Goal: Check status: Check status

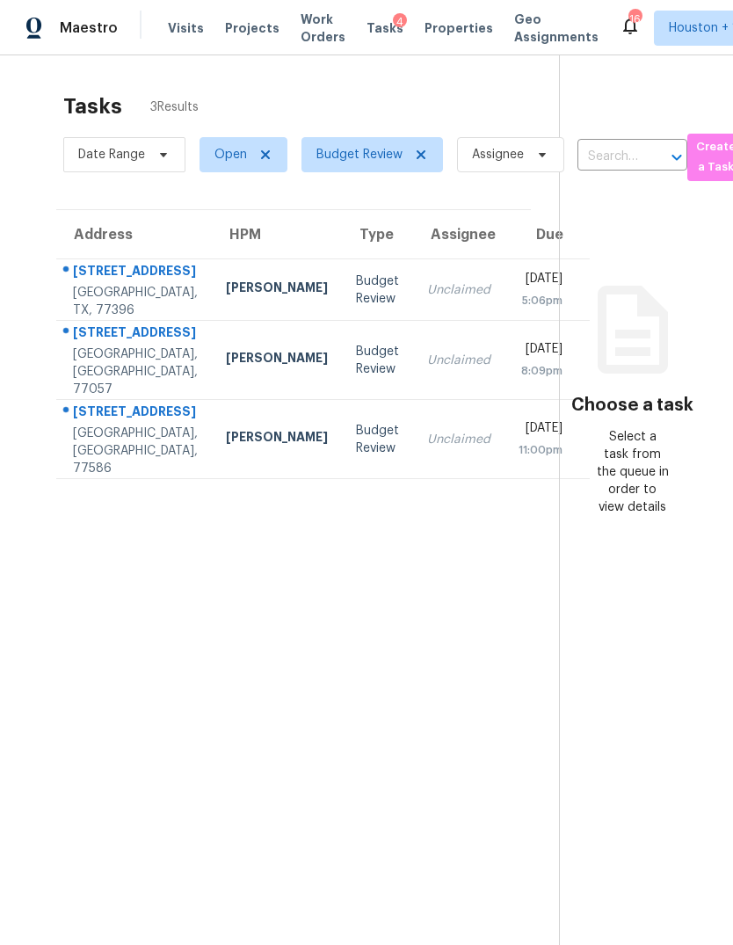
click at [160, 286] on td "[STREET_ADDRESS][PERSON_NAME]" at bounding box center [134, 290] width 156 height 62
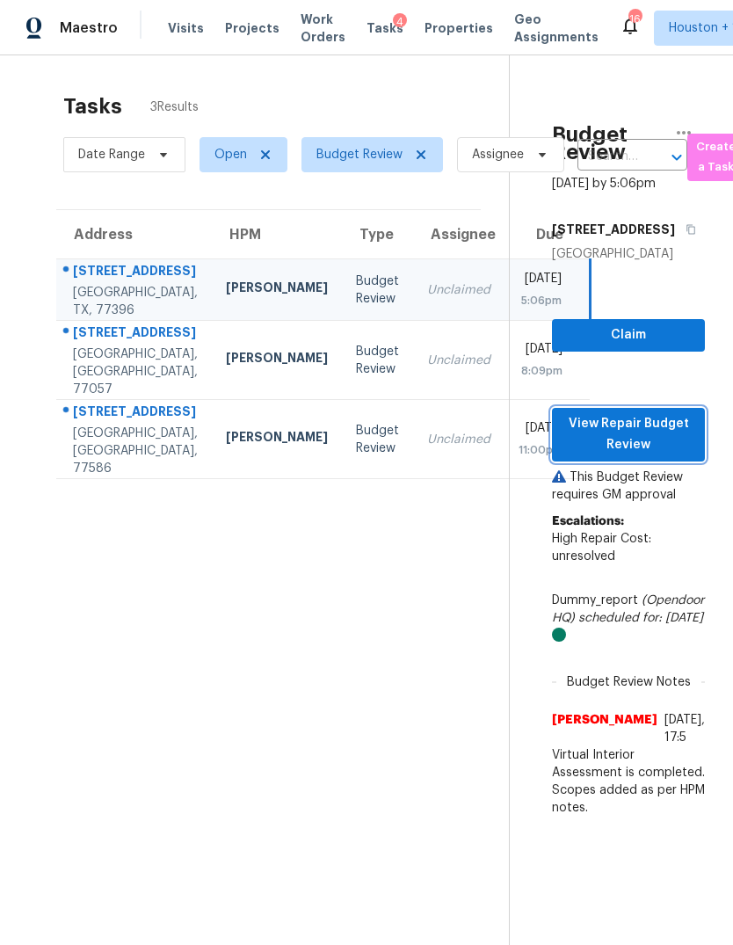
click at [650, 456] on span "View Repair Budget Review" at bounding box center [628, 434] width 125 height 43
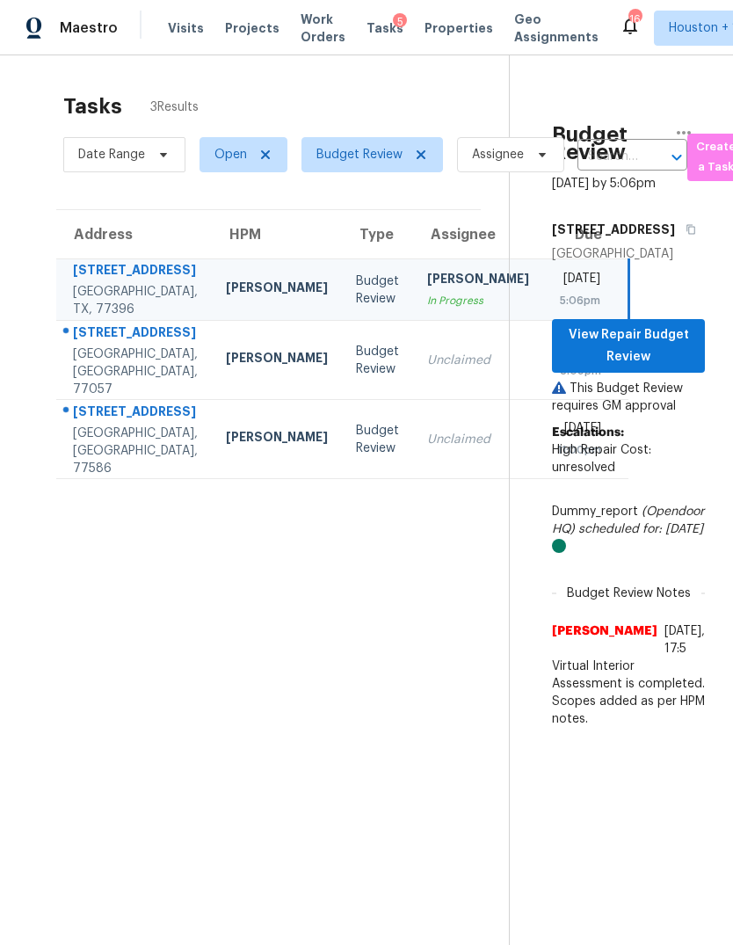
click at [413, 400] on td "Unclaimed" at bounding box center [478, 360] width 130 height 79
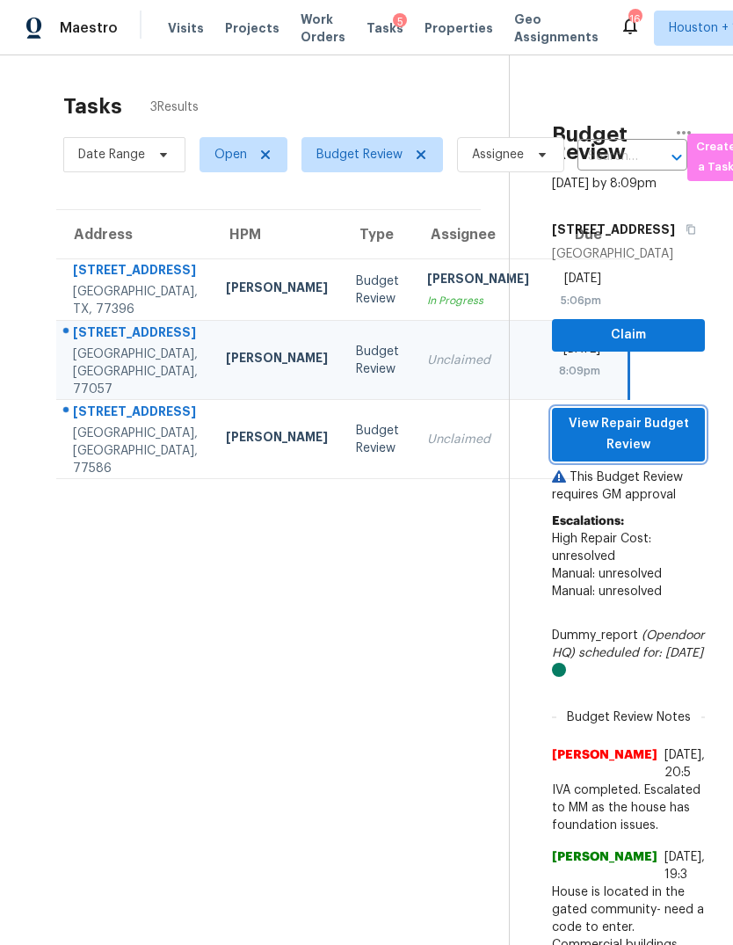
click at [699, 431] on button "View Repair Budget Review" at bounding box center [628, 435] width 153 height 54
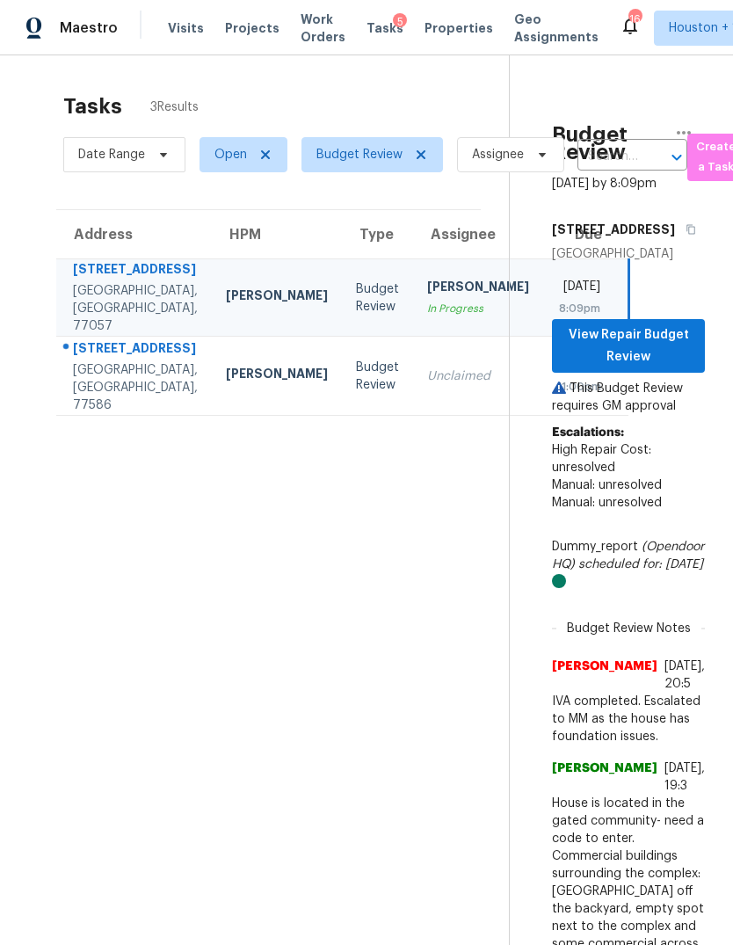
click at [122, 361] on div "4326 Egret Dr" at bounding box center [135, 350] width 125 height 22
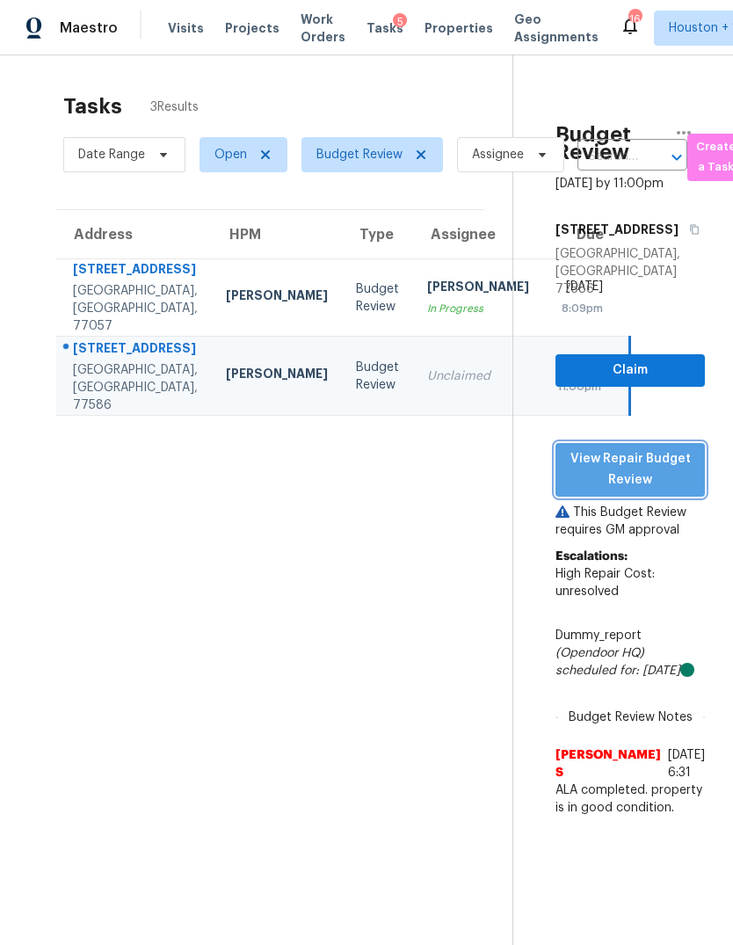
click at [669, 449] on span "View Repair Budget Review" at bounding box center [629, 469] width 121 height 43
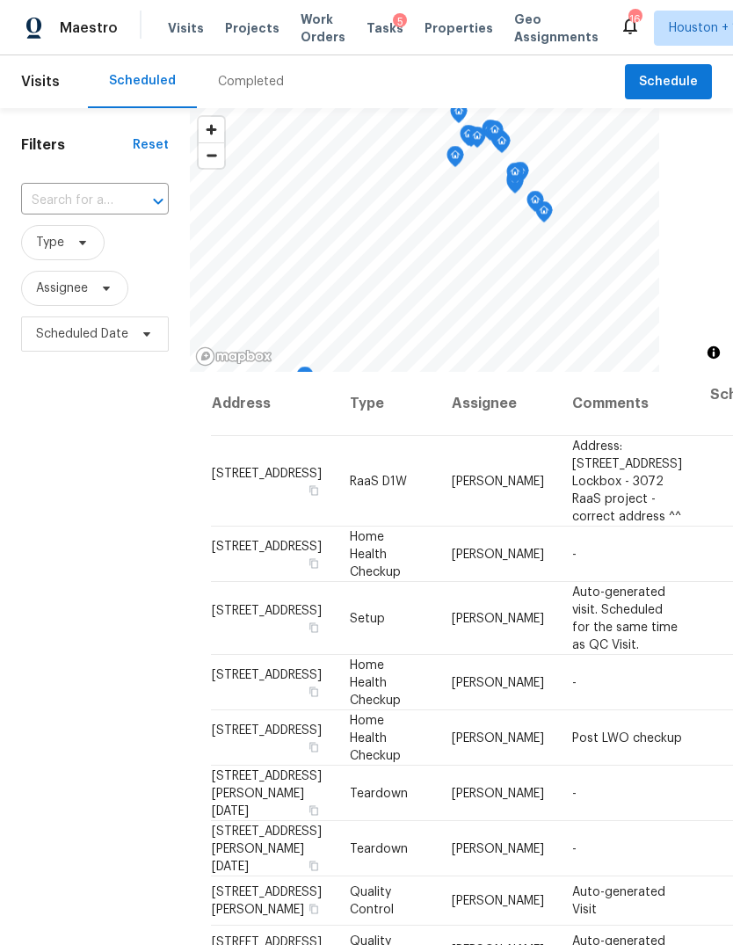
click at [239, 89] on div "Completed" at bounding box center [251, 82] width 66 height 18
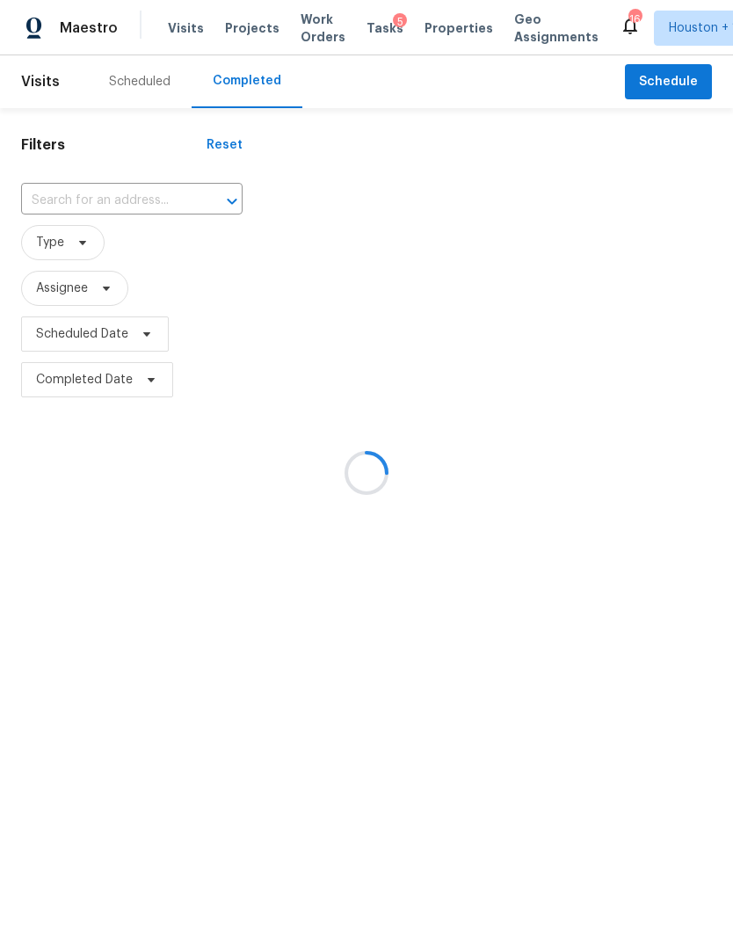
click at [126, 187] on div at bounding box center [366, 472] width 733 height 945
click at [125, 186] on div at bounding box center [366, 472] width 733 height 945
click at [108, 199] on div at bounding box center [366, 472] width 733 height 945
click at [117, 201] on div at bounding box center [366, 472] width 733 height 945
click at [104, 206] on div at bounding box center [366, 472] width 733 height 945
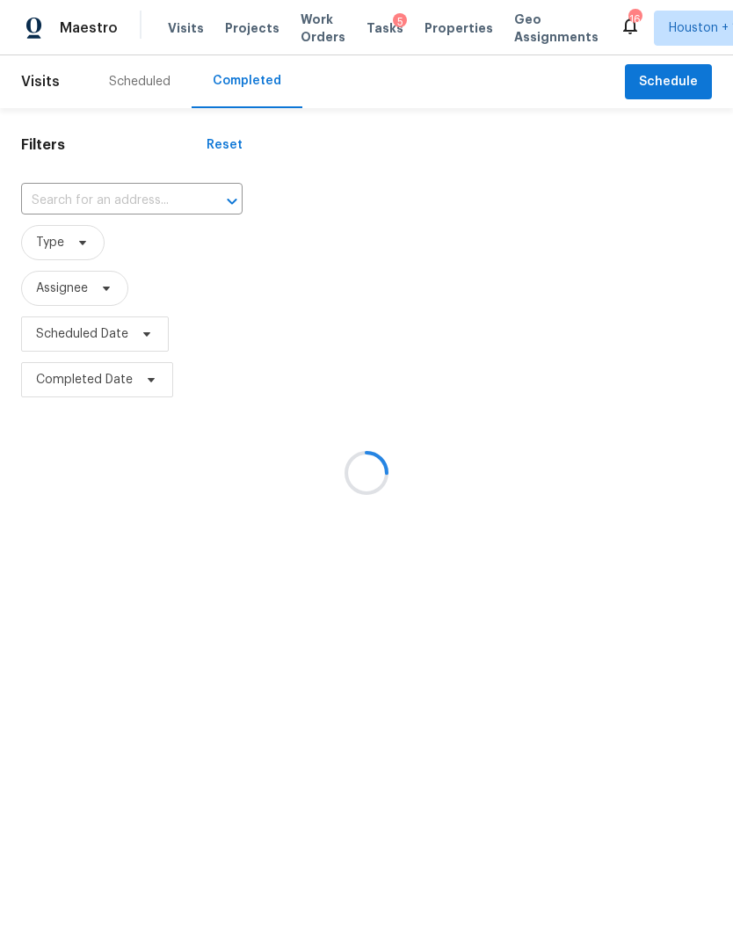
click at [106, 197] on div at bounding box center [366, 472] width 733 height 945
click at [689, 896] on div at bounding box center [366, 472] width 733 height 945
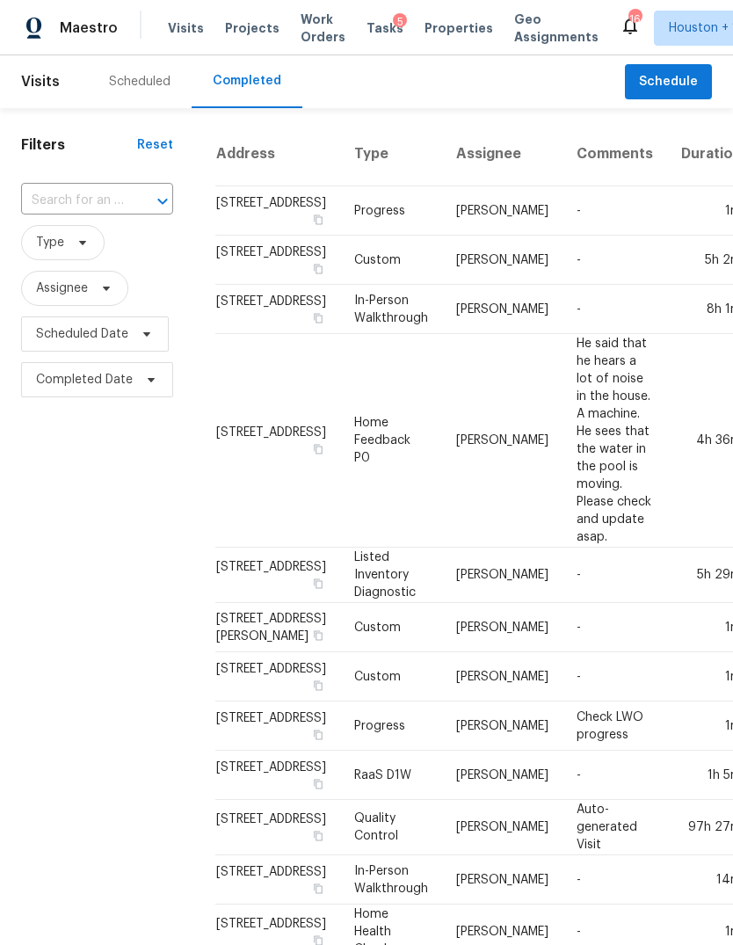
click at [59, 195] on input "text" at bounding box center [72, 200] width 103 height 27
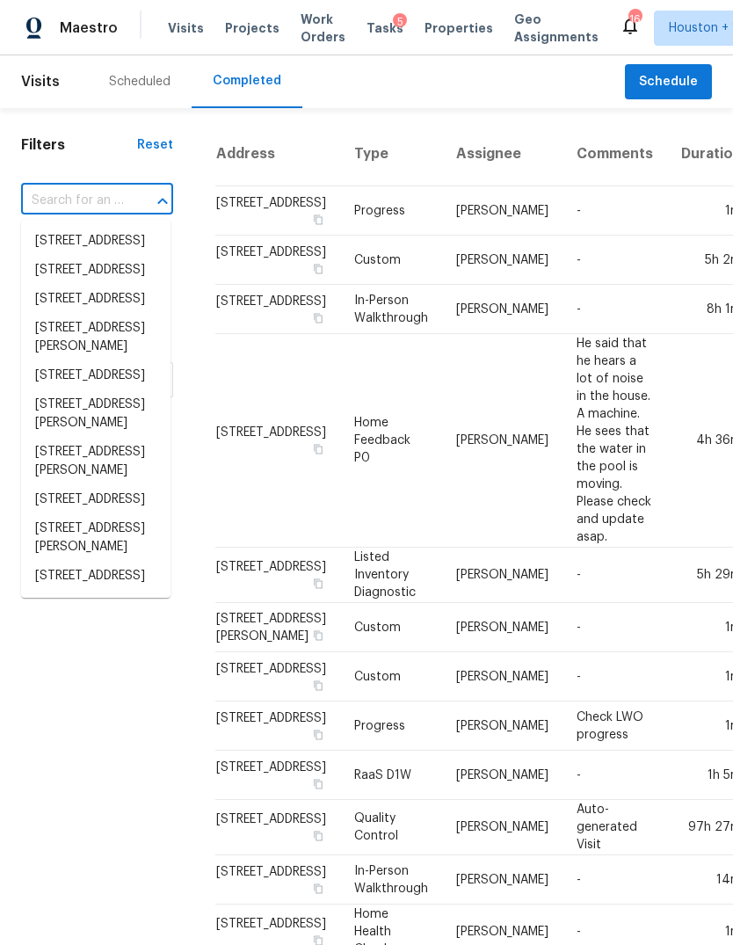
click at [48, 195] on input "text" at bounding box center [72, 200] width 103 height 27
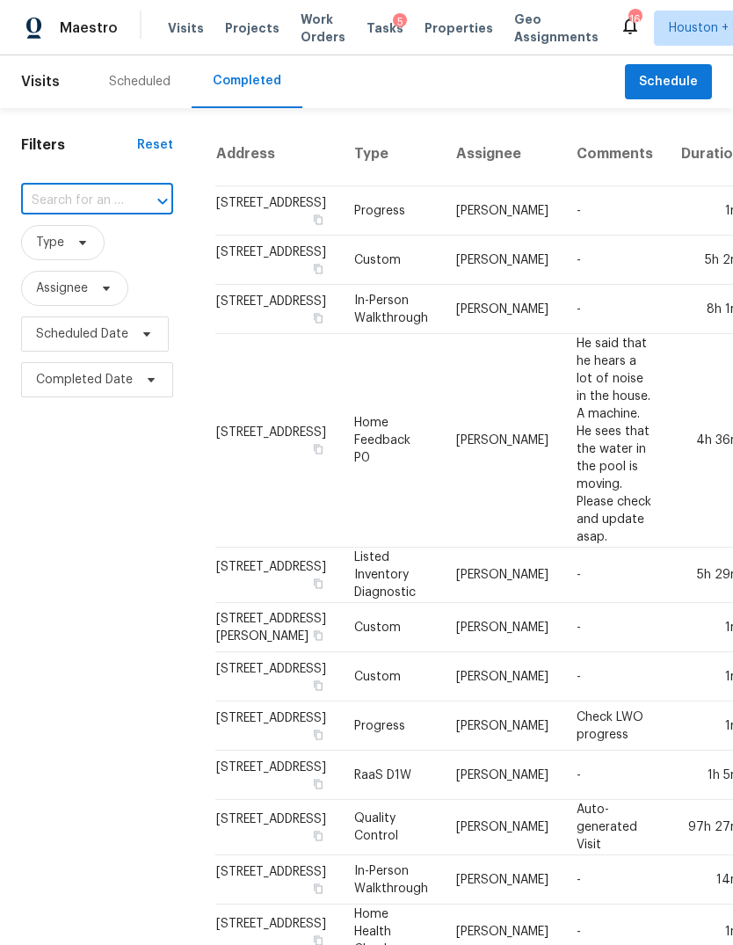
paste input "3027 Kingfisher Dr, Humble, TX 77396"
type input "3027 Kingfisher Dr, Humble, TX 77396"
click at [51, 256] on li "3027 Kingfisher Dr, Humble, TX 77396" at bounding box center [95, 241] width 149 height 29
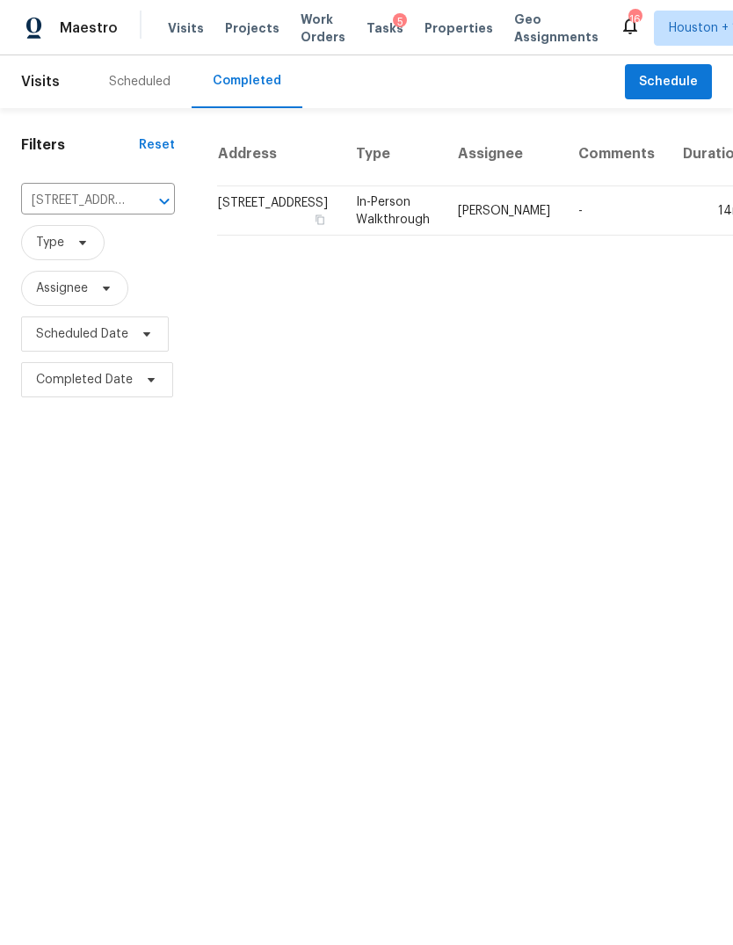
click at [642, 311] on div "Address Type Assignee Comments Duration Completed On 3027 Kingfisher Dr, Humble…" at bounding box center [464, 262] width 537 height 280
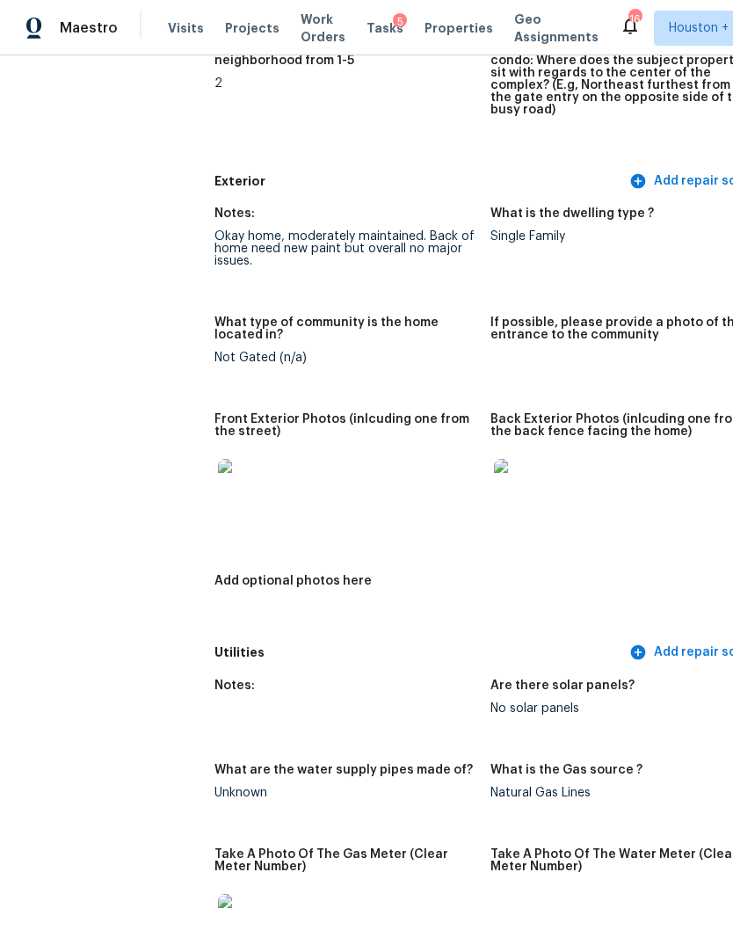
scroll to position [622, 0]
click at [218, 484] on img at bounding box center [246, 487] width 56 height 56
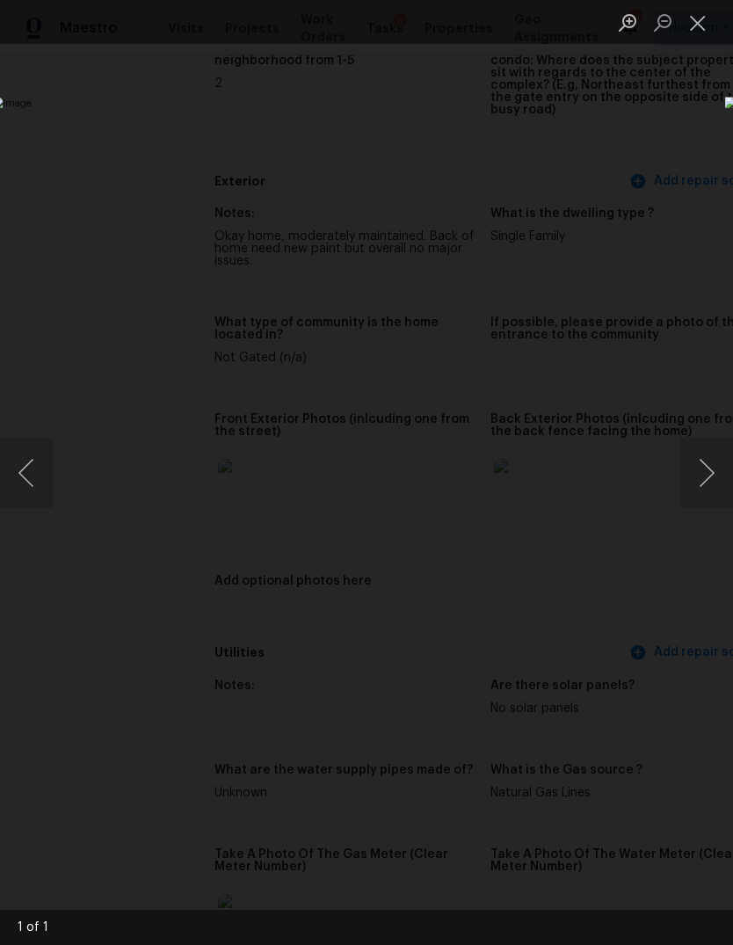
click at [707, 459] on button "Next image" at bounding box center [706, 473] width 53 height 70
click at [692, 472] on button "Next image" at bounding box center [706, 473] width 53 height 70
click at [647, 81] on div "Lightbox" at bounding box center [366, 472] width 733 height 945
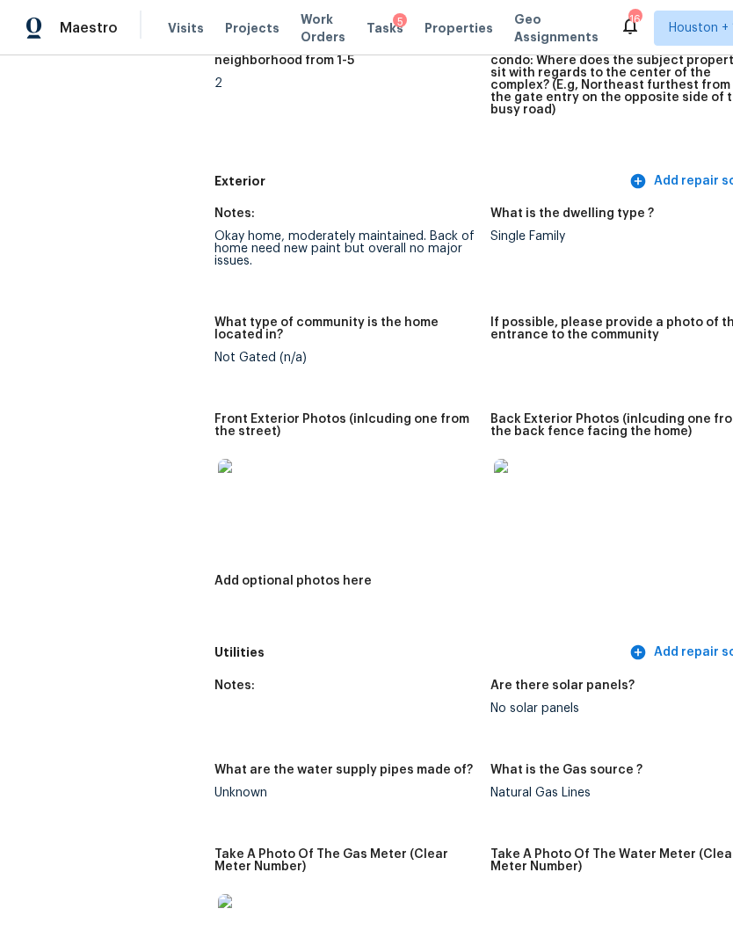
click at [494, 459] on img at bounding box center [522, 487] width 56 height 56
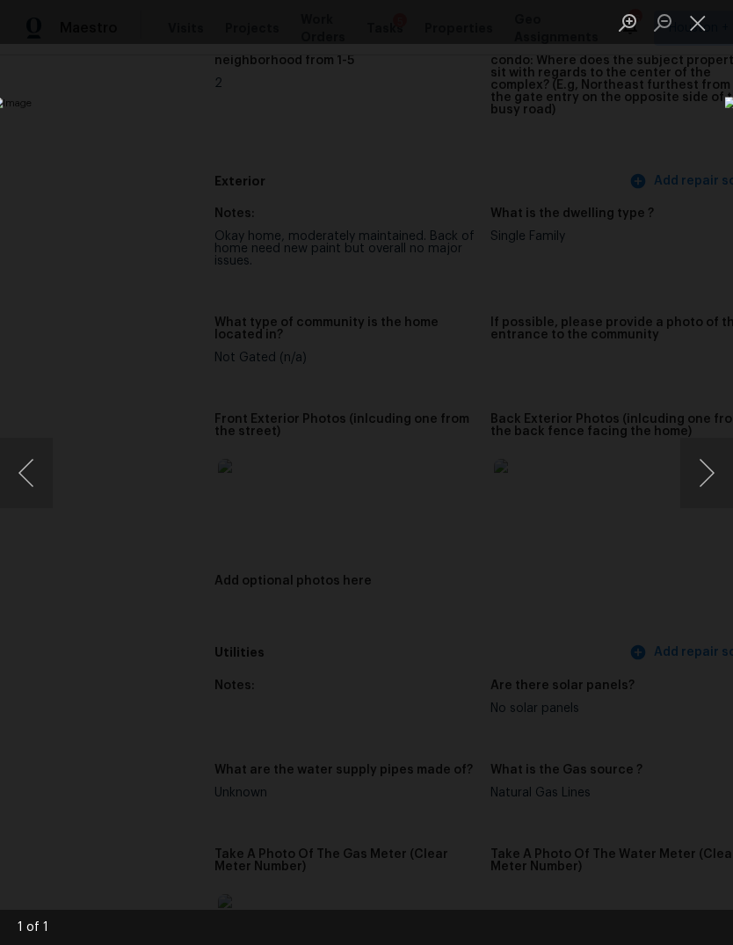
click at [710, 145] on div "Lightbox" at bounding box center [366, 472] width 733 height 945
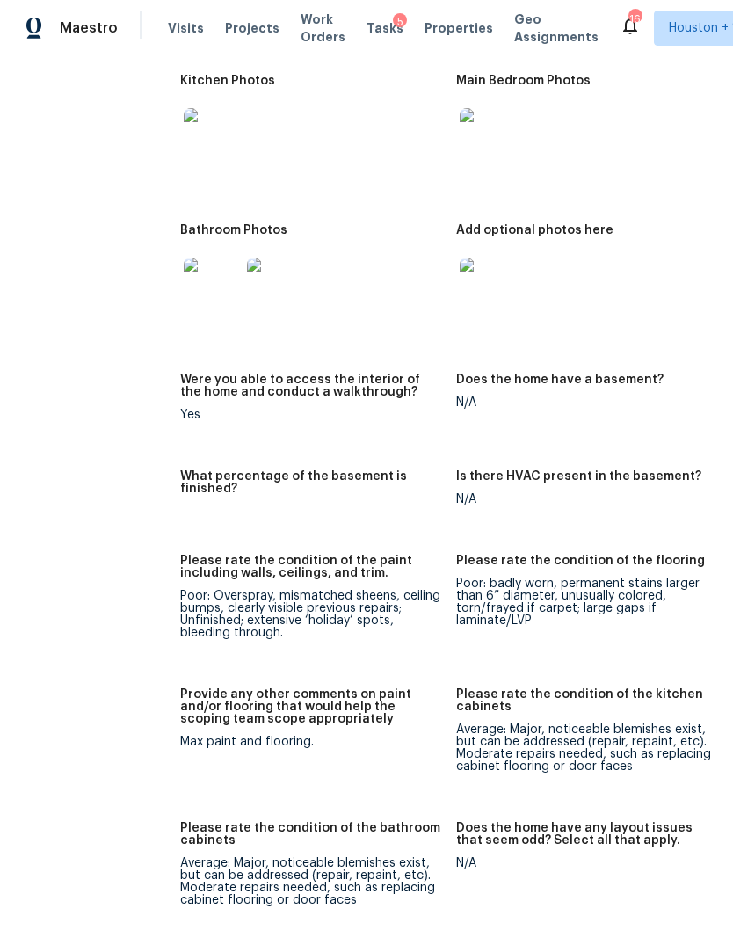
scroll to position [2174, 34]
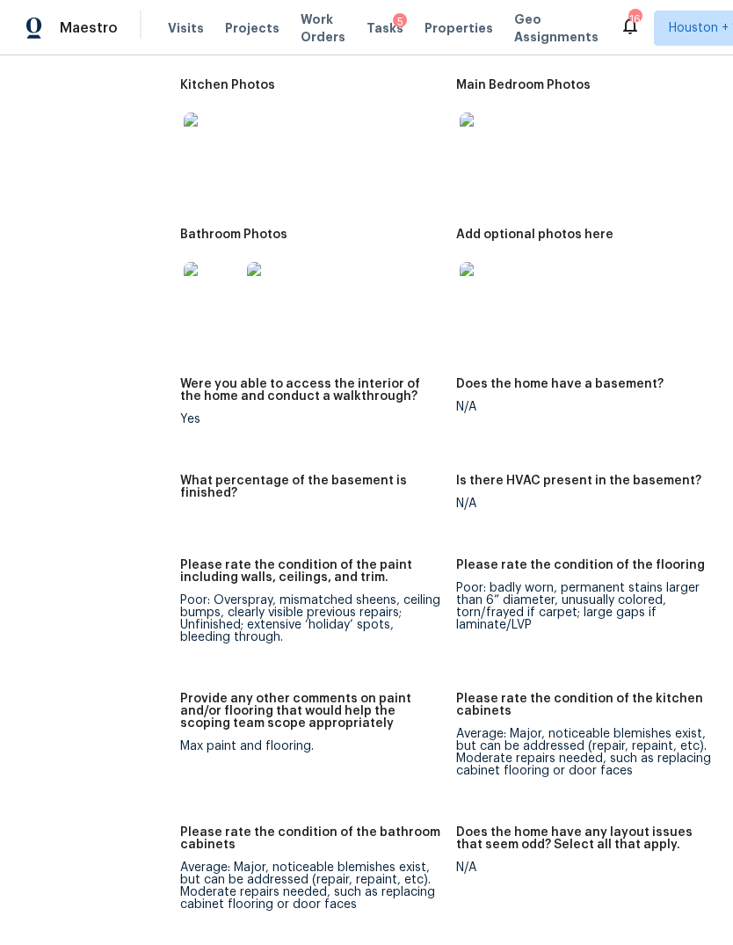
click at [184, 295] on img at bounding box center [212, 290] width 56 height 56
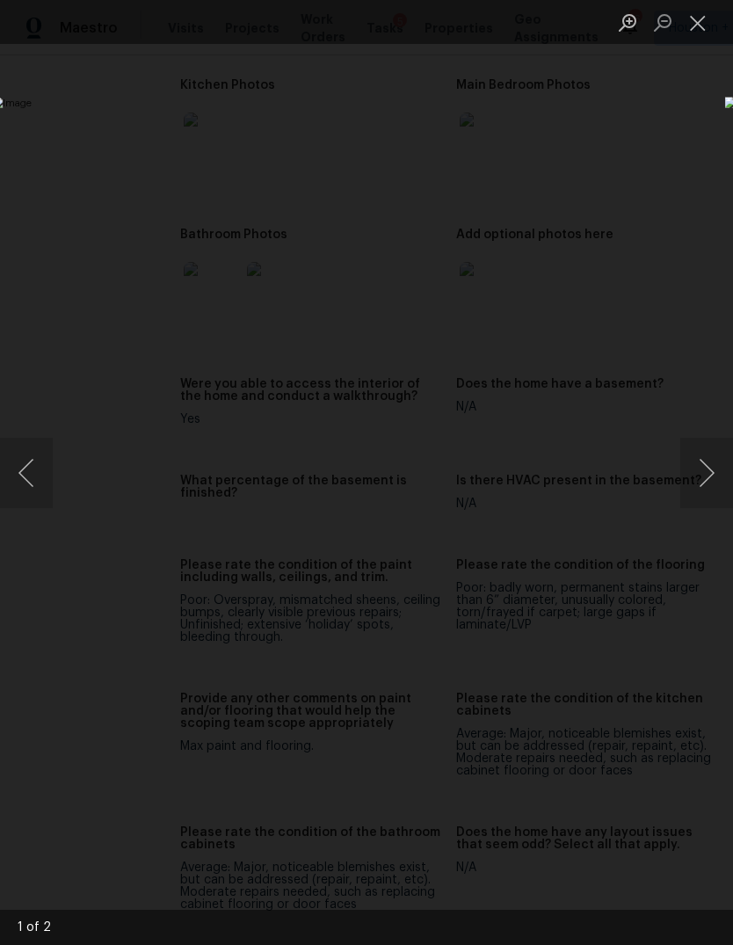
click at [711, 470] on button "Next image" at bounding box center [706, 473] width 53 height 70
click at [692, 15] on button "Close lightbox" at bounding box center [697, 22] width 35 height 31
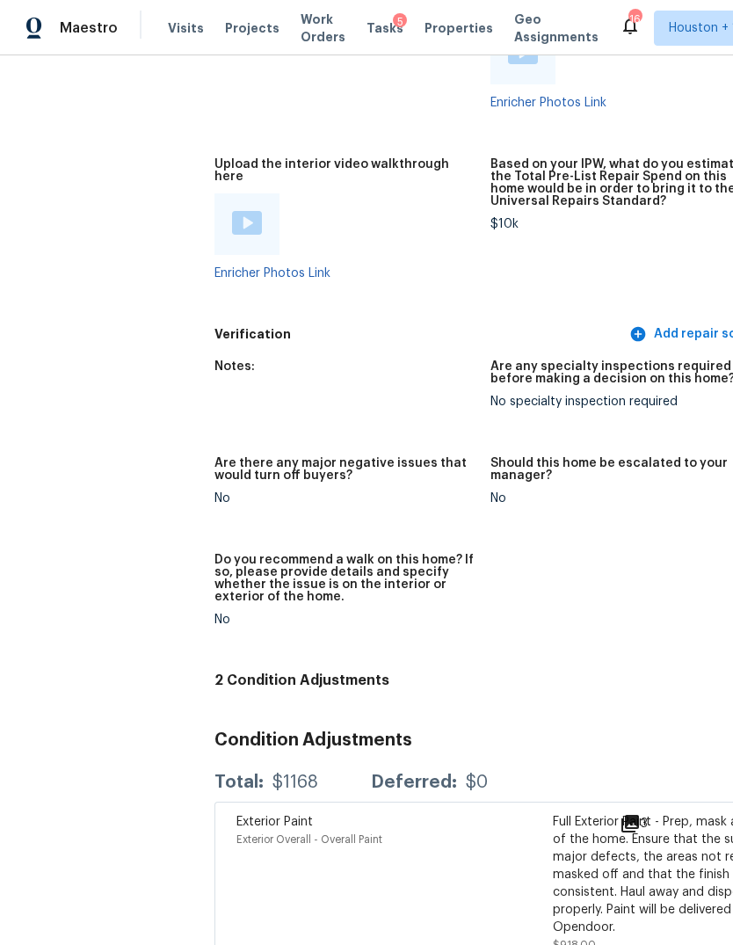
scroll to position [66, 0]
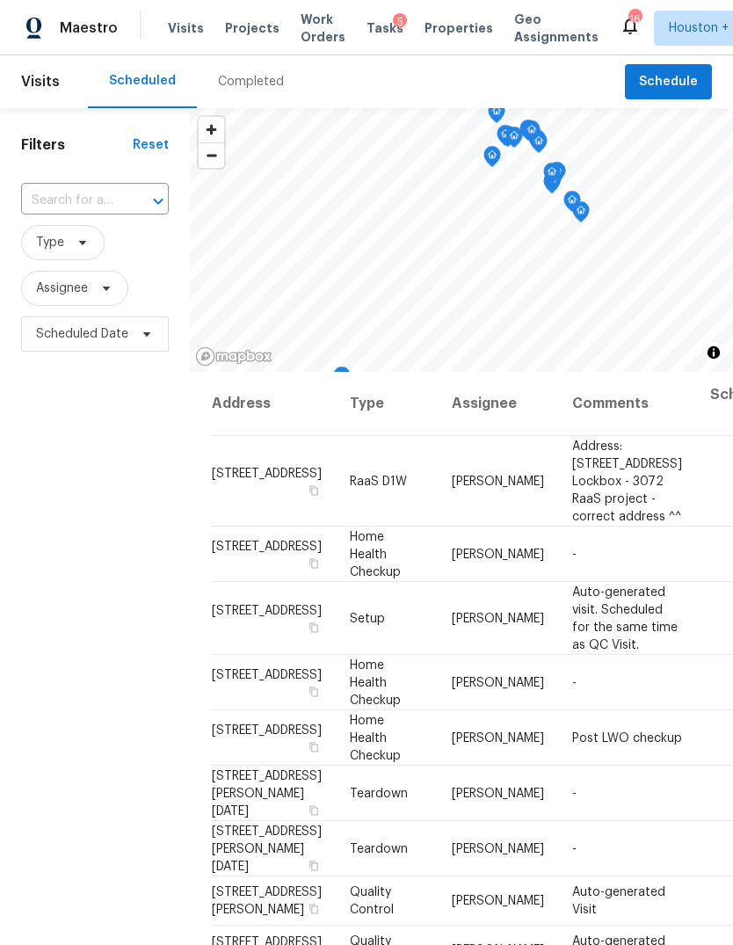
click at [235, 85] on div "Completed" at bounding box center [251, 82] width 66 height 18
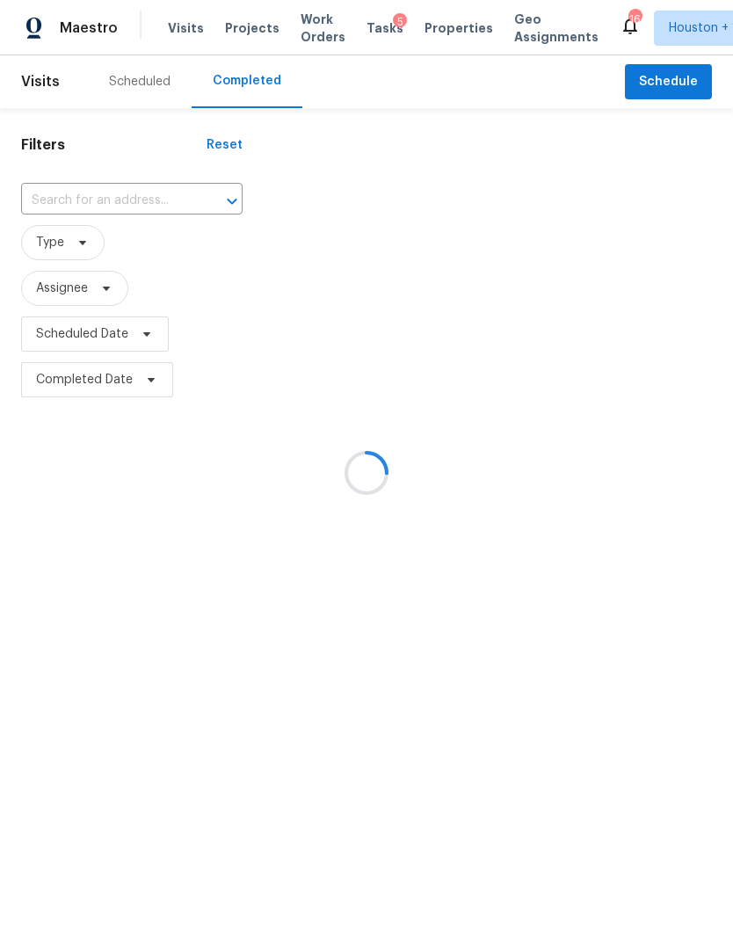
click at [74, 206] on div at bounding box center [366, 472] width 733 height 945
click at [56, 187] on input "text" at bounding box center [107, 200] width 172 height 27
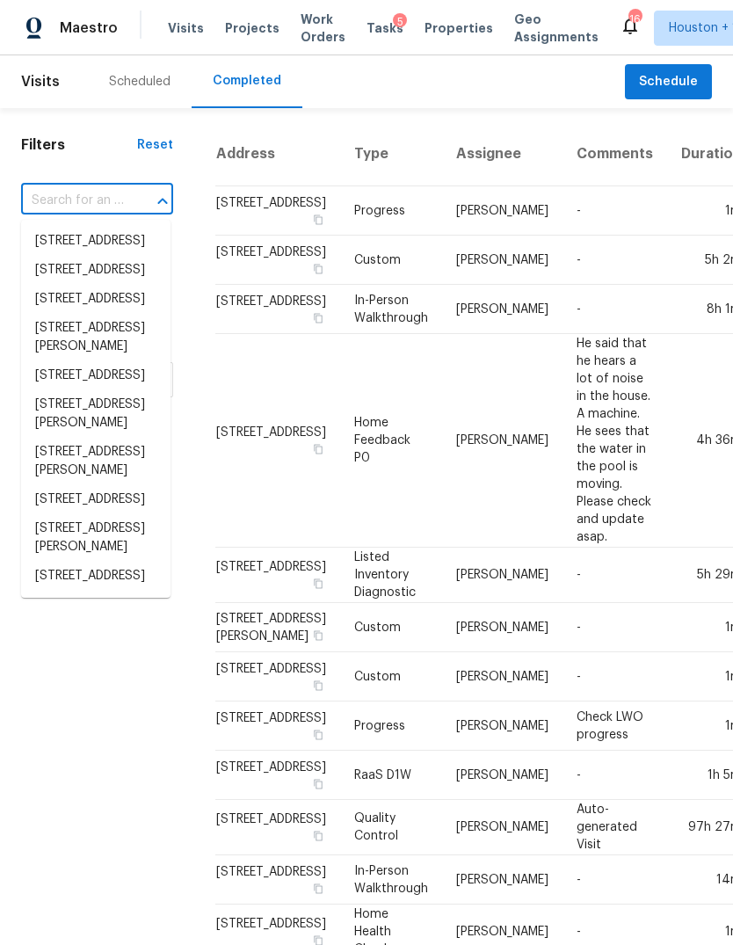
click at [59, 195] on input "text" at bounding box center [72, 200] width 103 height 27
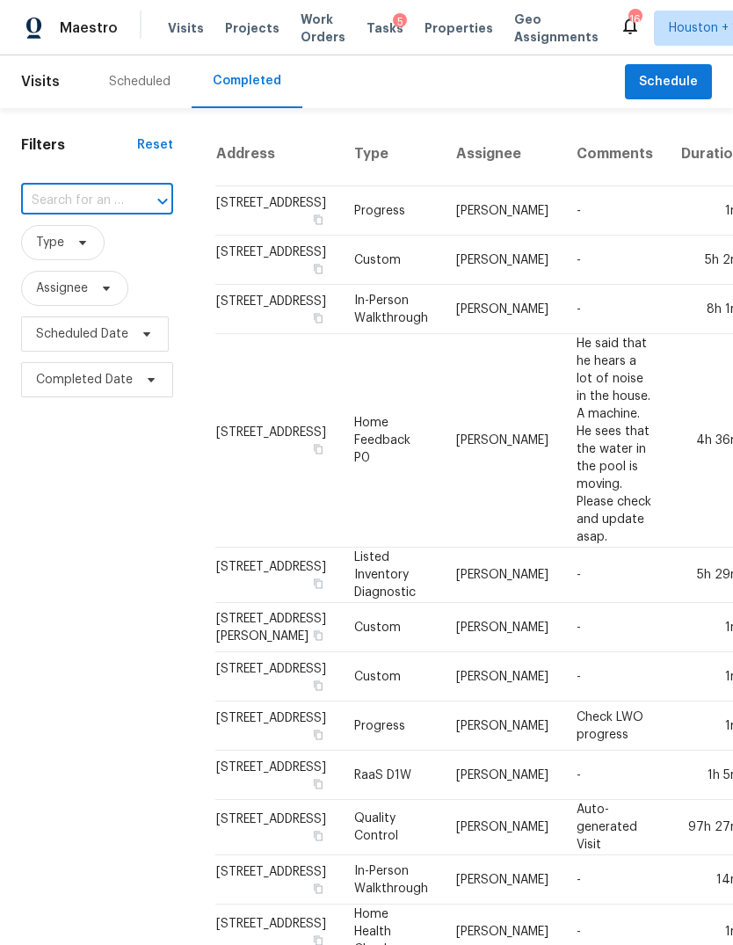
paste input "3004 Fairdale Estates Ct, Houston, TX 77057"
type input "3004 Fairdale Estates Ct, Houston, TX 77057"
click at [61, 253] on li "3004 Fairdale Estates Ct, Houston, TX 77057" at bounding box center [95, 241] width 149 height 29
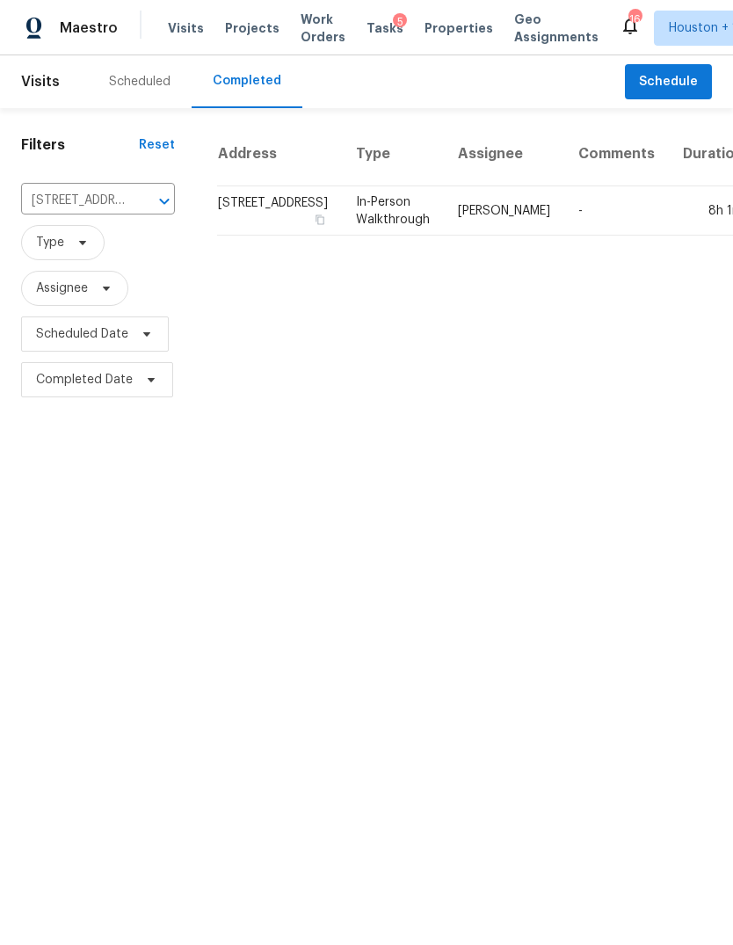
click at [671, 235] on td "8h 1m" at bounding box center [713, 210] width 89 height 49
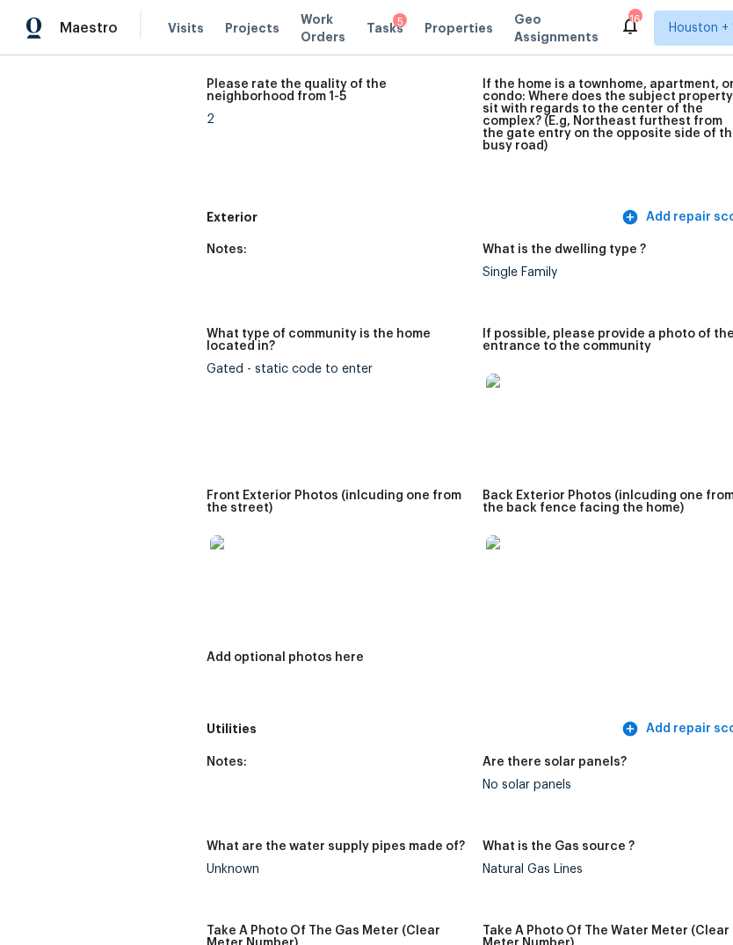
scroll to position [634, 9]
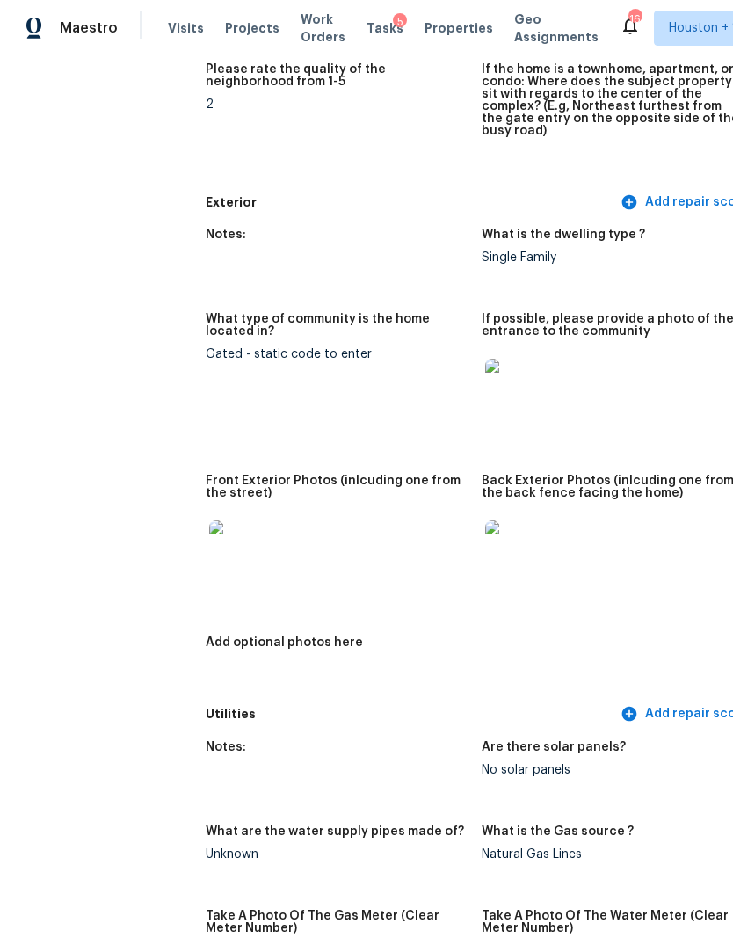
click at [485, 359] on img at bounding box center [513, 387] width 56 height 56
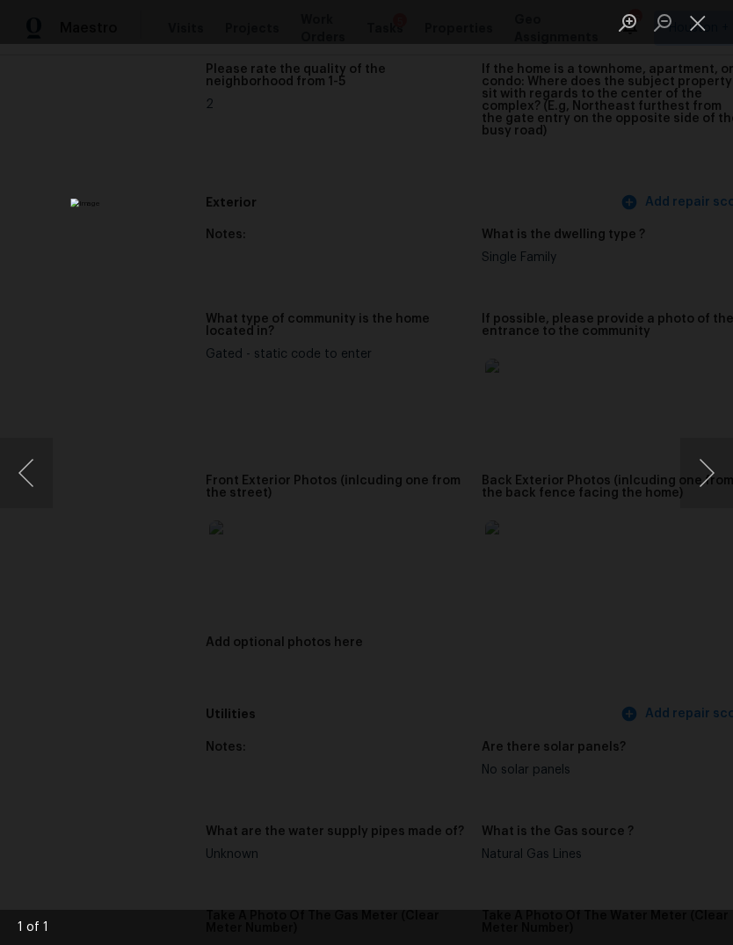
click at [714, 308] on div "Lightbox" at bounding box center [366, 472] width 733 height 945
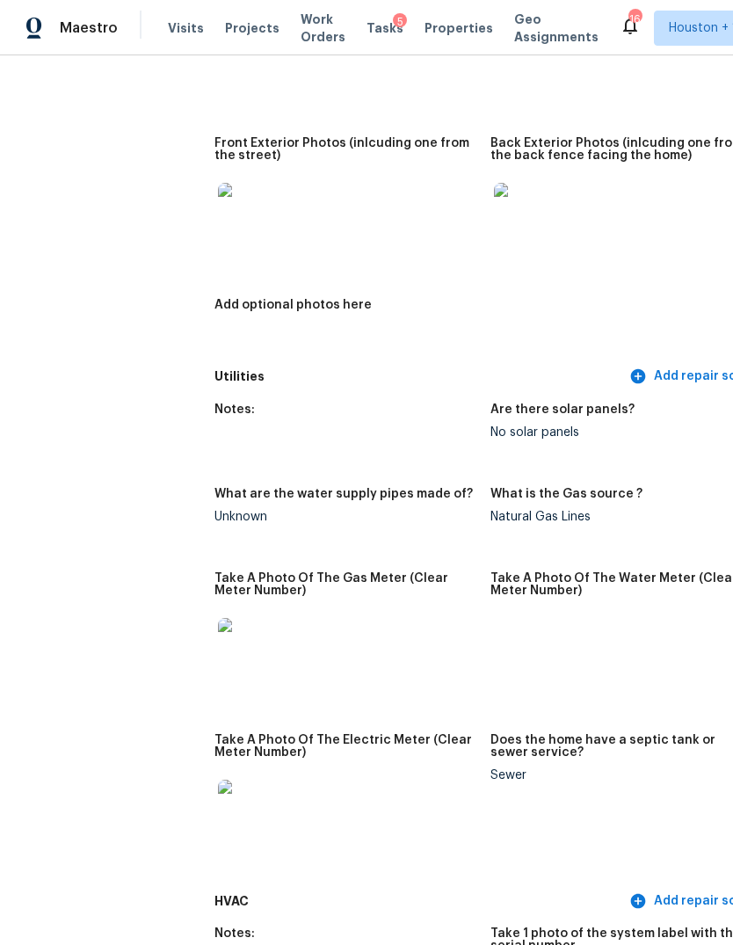
scroll to position [972, 0]
click at [218, 209] on img at bounding box center [246, 211] width 56 height 56
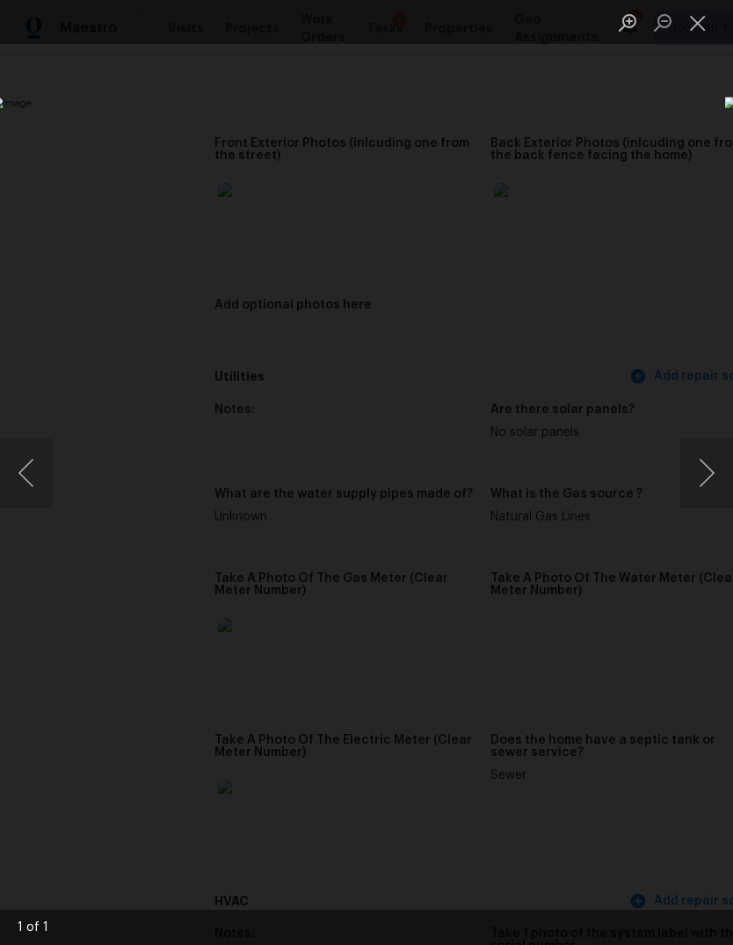
click at [710, 475] on button "Next image" at bounding box center [706, 473] width 53 height 70
click at [702, 477] on button "Next image" at bounding box center [706, 473] width 53 height 70
click at [70, 105] on div "Lightbox" at bounding box center [366, 472] width 733 height 945
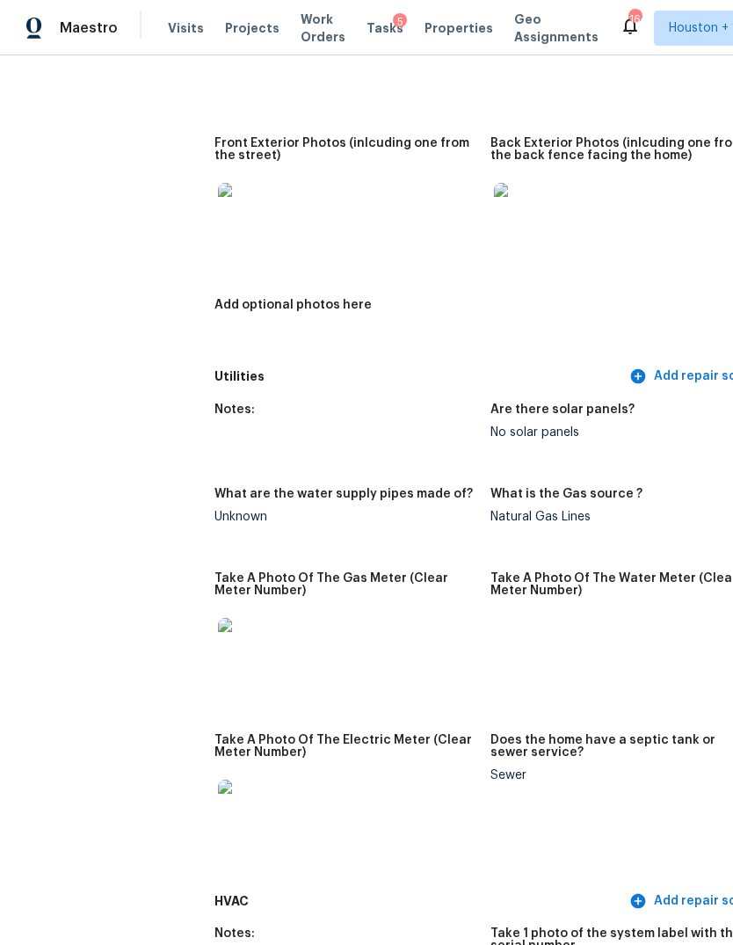
click at [218, 634] on img at bounding box center [246, 646] width 56 height 56
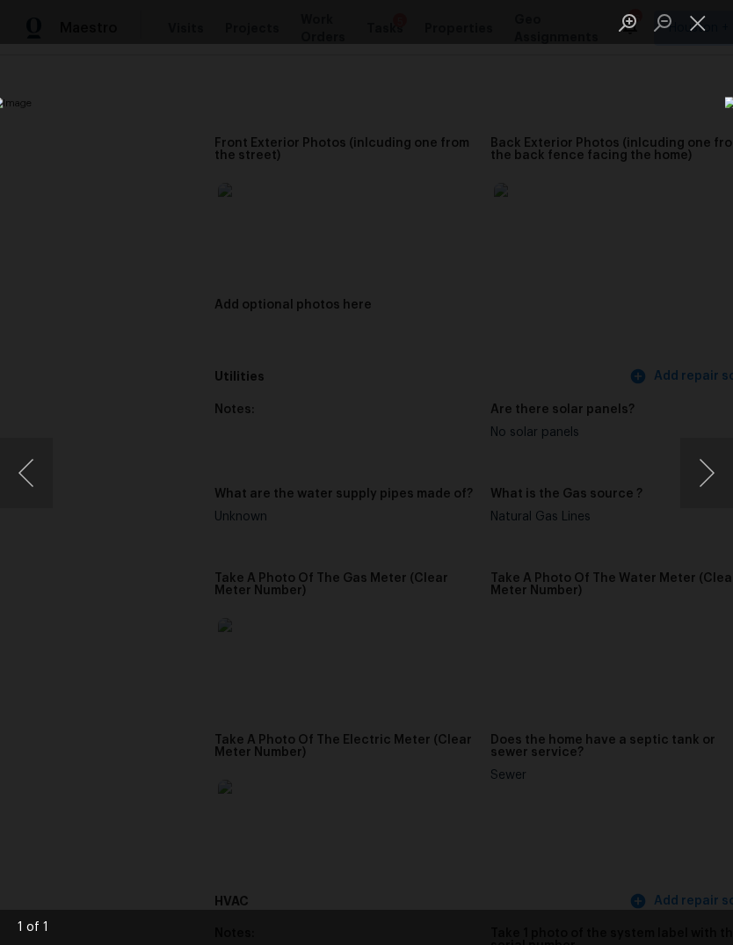
click at [708, 476] on button "Next image" at bounding box center [706, 473] width 53 height 70
click at [21, 496] on button "Previous image" at bounding box center [26, 473] width 53 height 70
click at [159, 758] on div "Lightbox" at bounding box center [366, 472] width 733 height 945
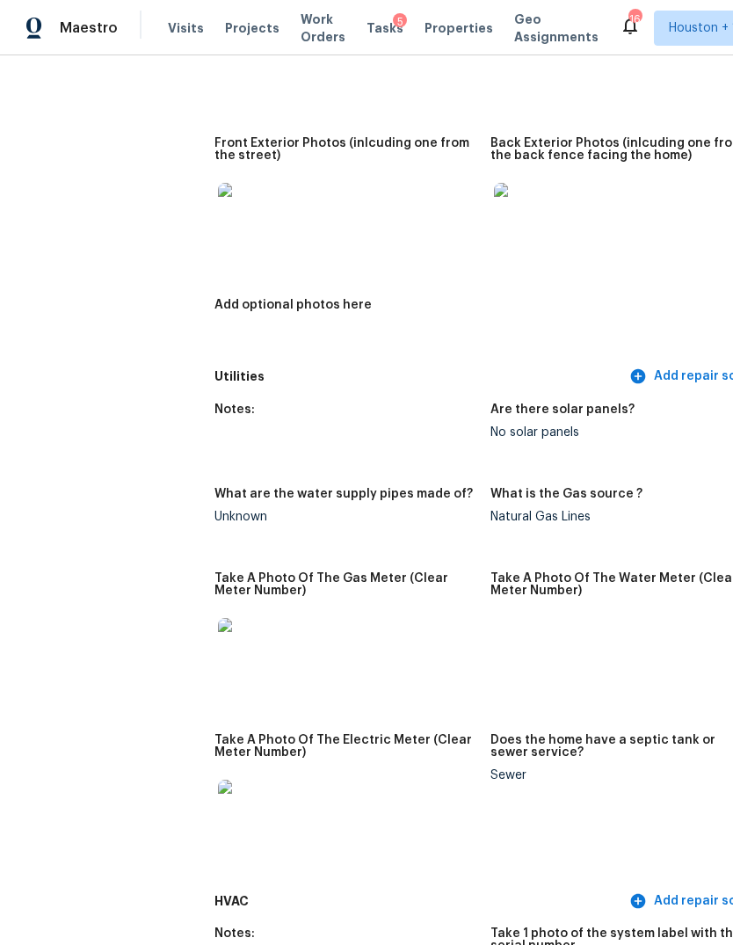
click at [218, 645] on img at bounding box center [246, 646] width 56 height 56
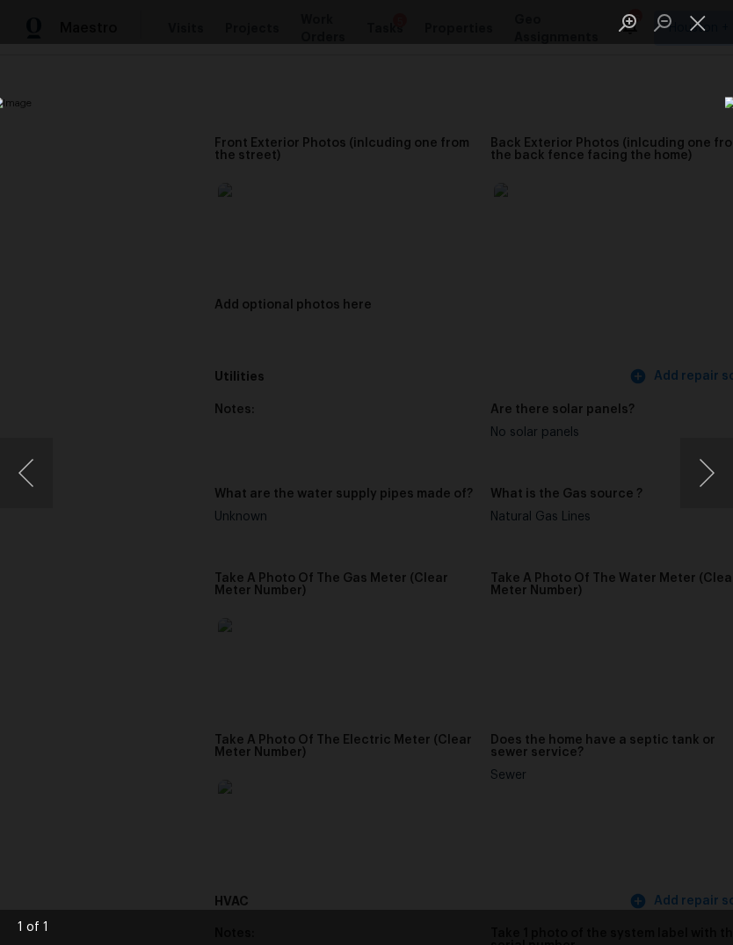
click at [175, 773] on div "Lightbox" at bounding box center [366, 472] width 733 height 945
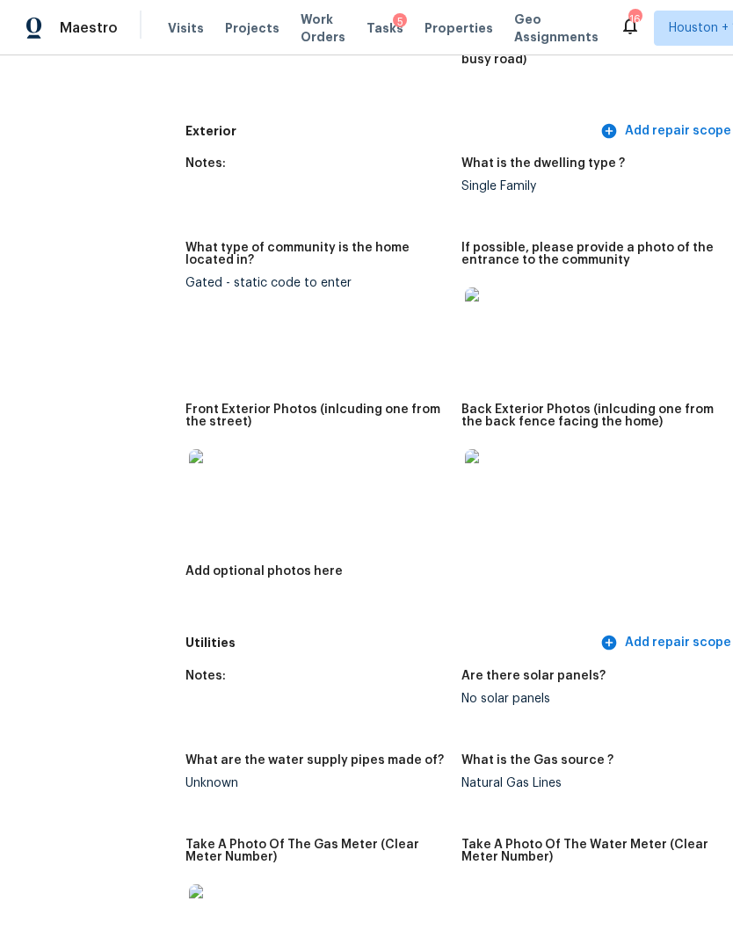
scroll to position [481, 54]
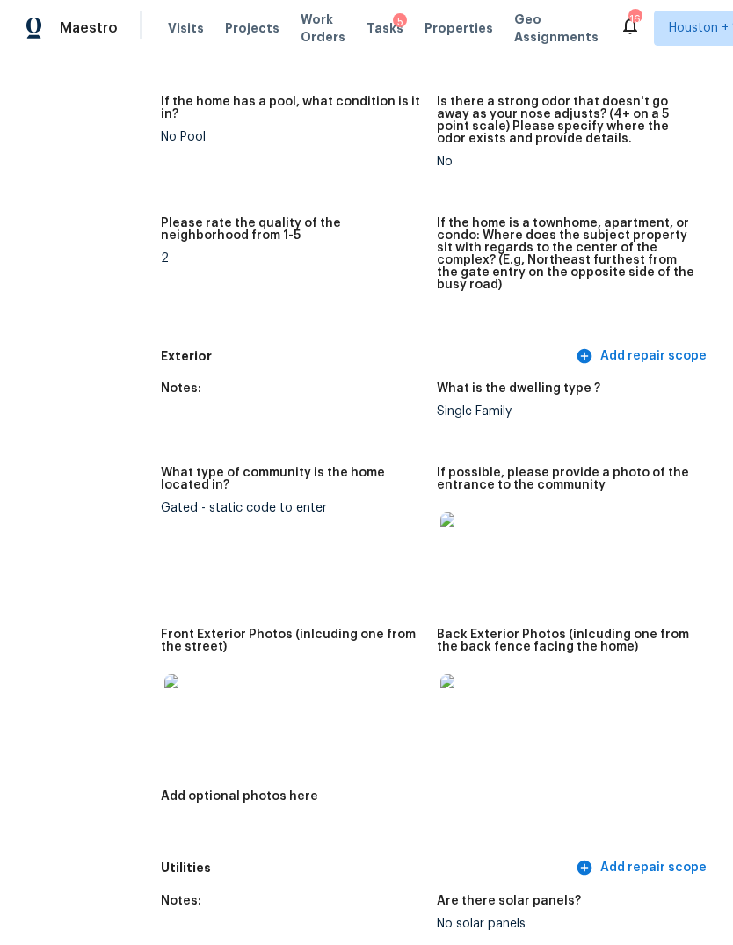
click at [440, 706] on img at bounding box center [468, 702] width 56 height 56
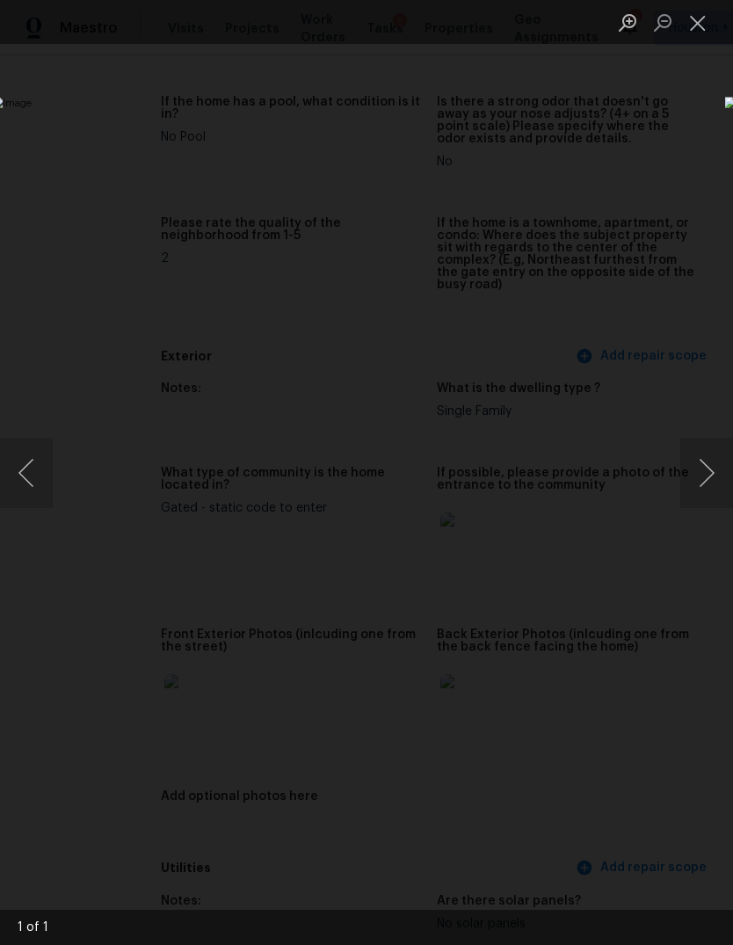
click at [139, 720] on img "Lightbox" at bounding box center [283, 472] width 583 height 751
click at [132, 780] on div "Lightbox" at bounding box center [366, 472] width 733 height 945
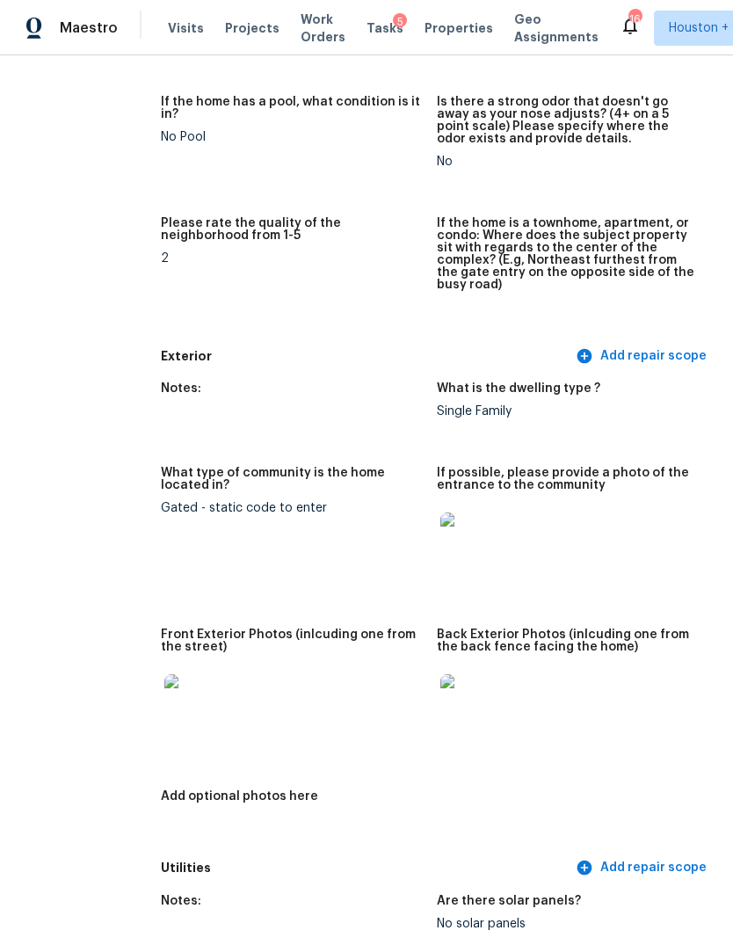
click at [440, 518] on img at bounding box center [468, 540] width 56 height 56
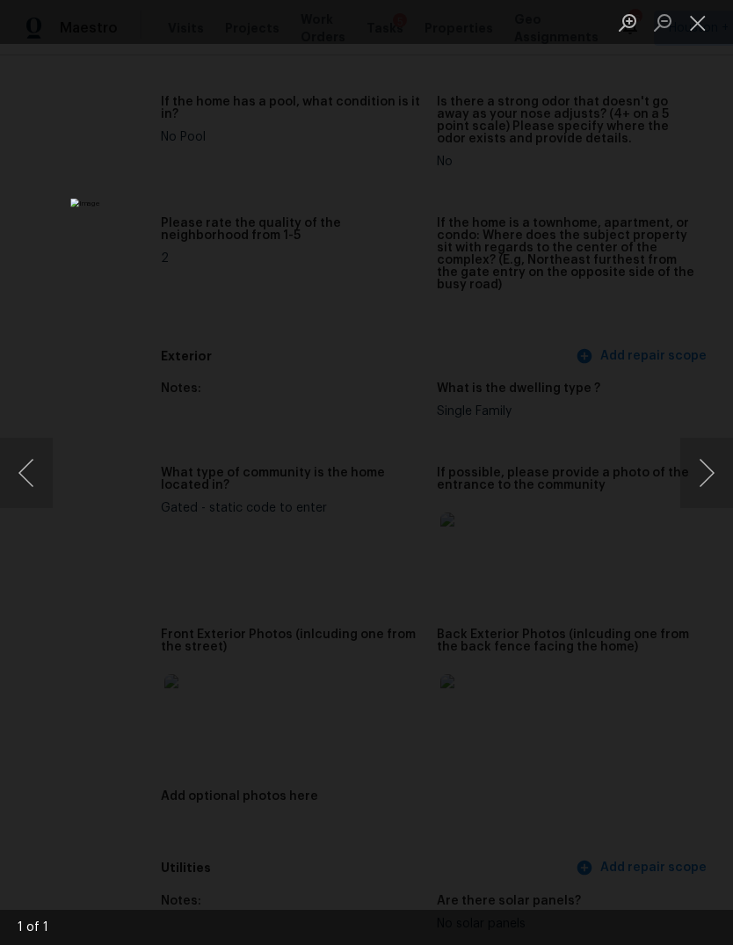
click at [706, 38] on button "Close lightbox" at bounding box center [697, 22] width 35 height 31
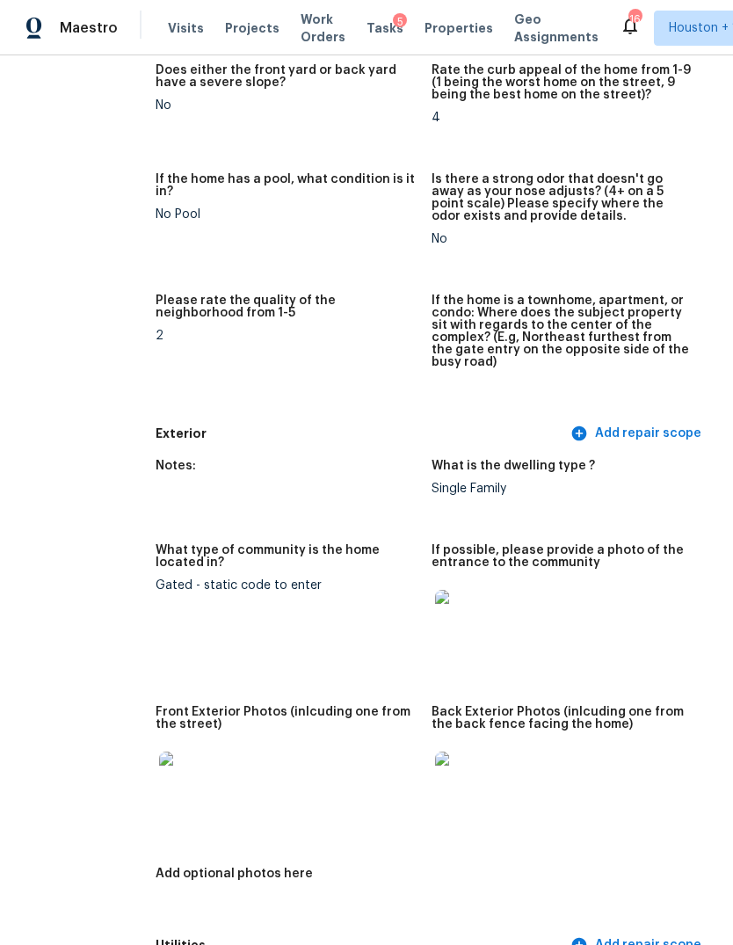
scroll to position [403, 62]
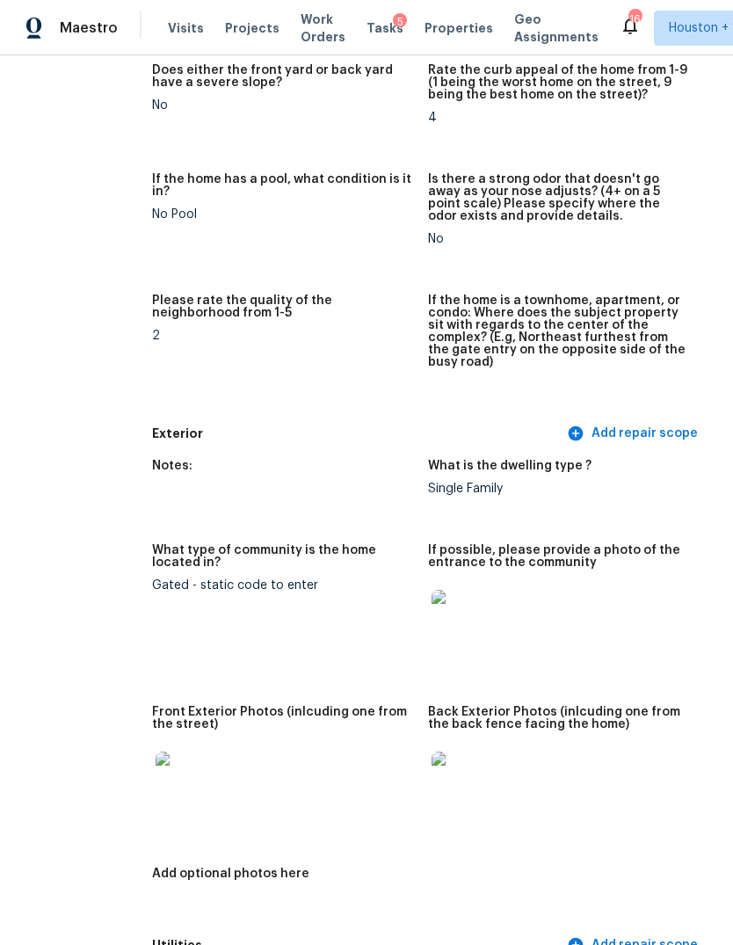
click at [431, 590] on img at bounding box center [459, 618] width 56 height 56
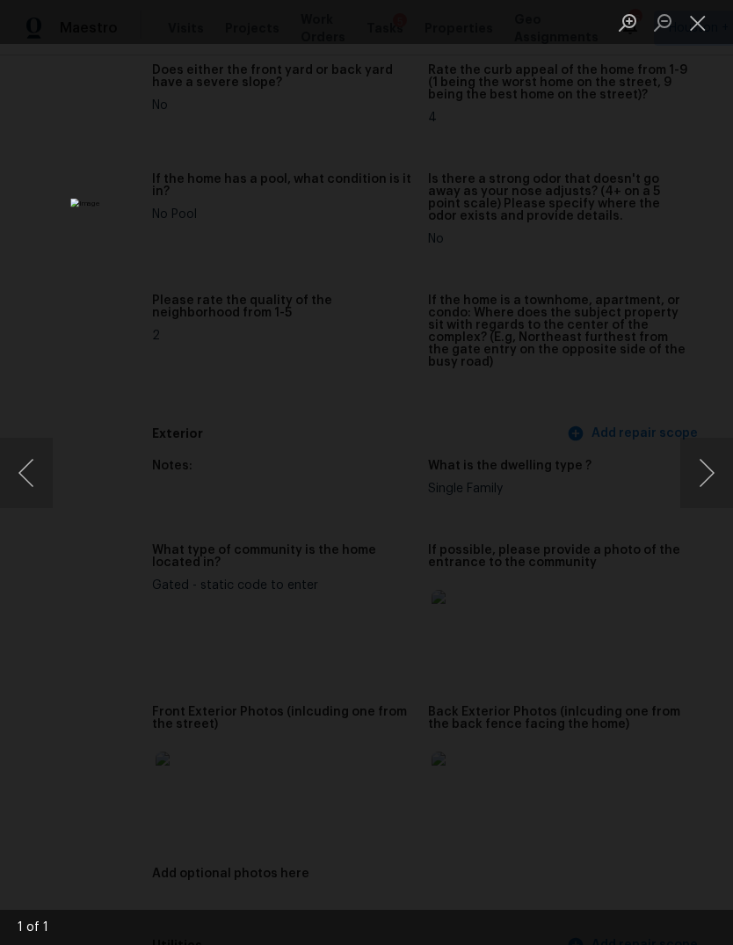
click at [711, 311] on div "Lightbox" at bounding box center [366, 472] width 733 height 945
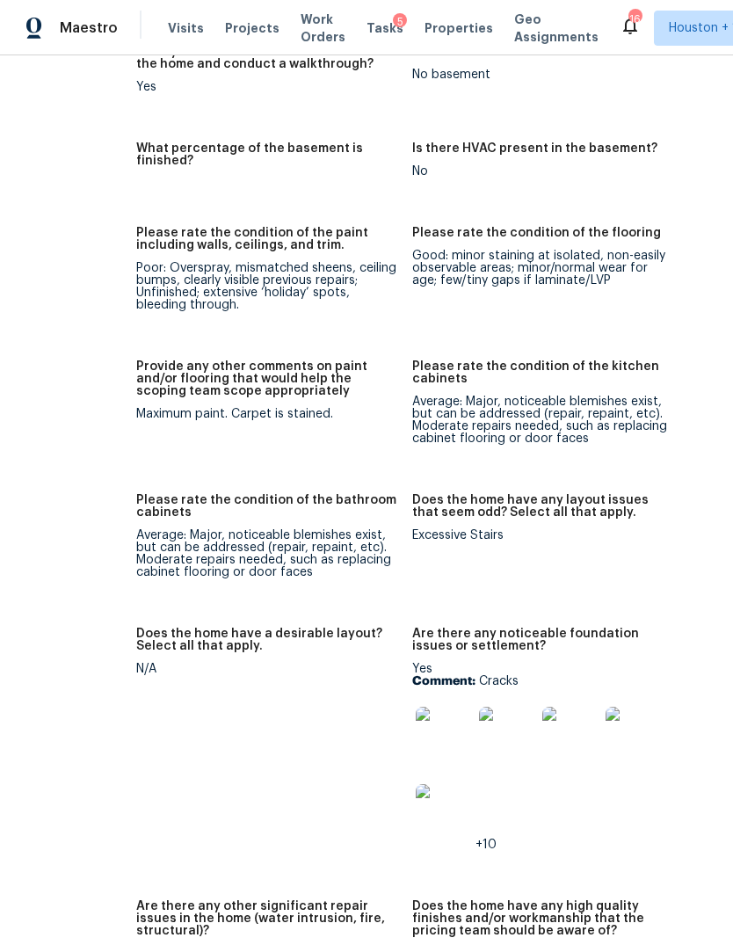
scroll to position [2988, 69]
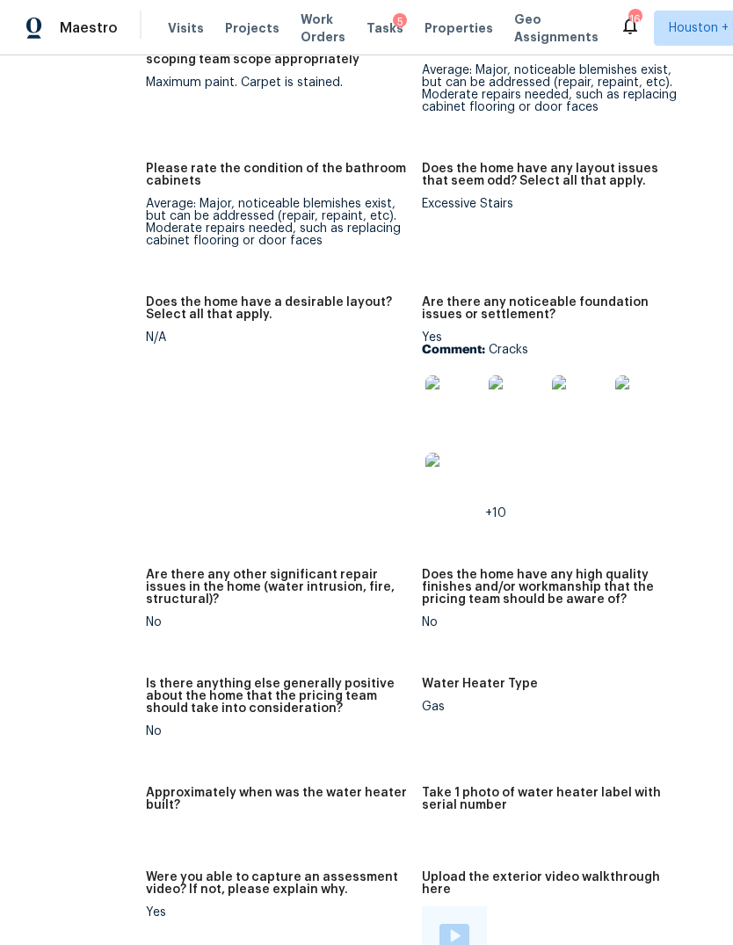
click at [425, 394] on img at bounding box center [453, 403] width 56 height 56
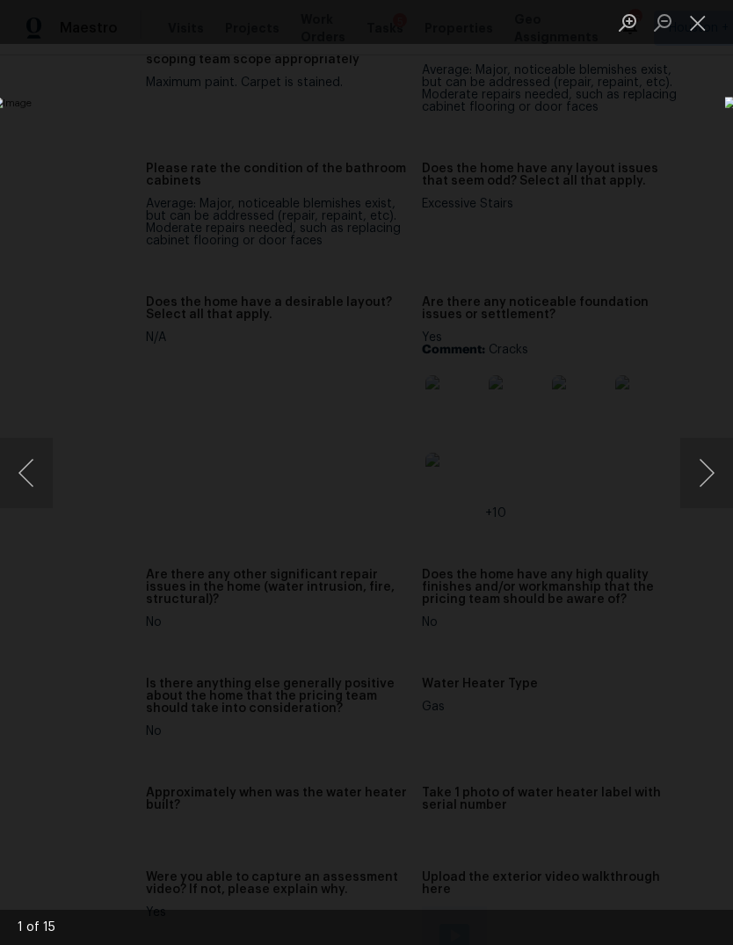
click at [697, 480] on button "Next image" at bounding box center [706, 473] width 53 height 70
click at [697, 478] on button "Next image" at bounding box center [706, 473] width 53 height 70
click at [686, 481] on button "Next image" at bounding box center [706, 473] width 53 height 70
click at [575, 488] on img "Lightbox" at bounding box center [283, 472] width 583 height 751
click at [575, 487] on img "Lightbox" at bounding box center [283, 472] width 583 height 751
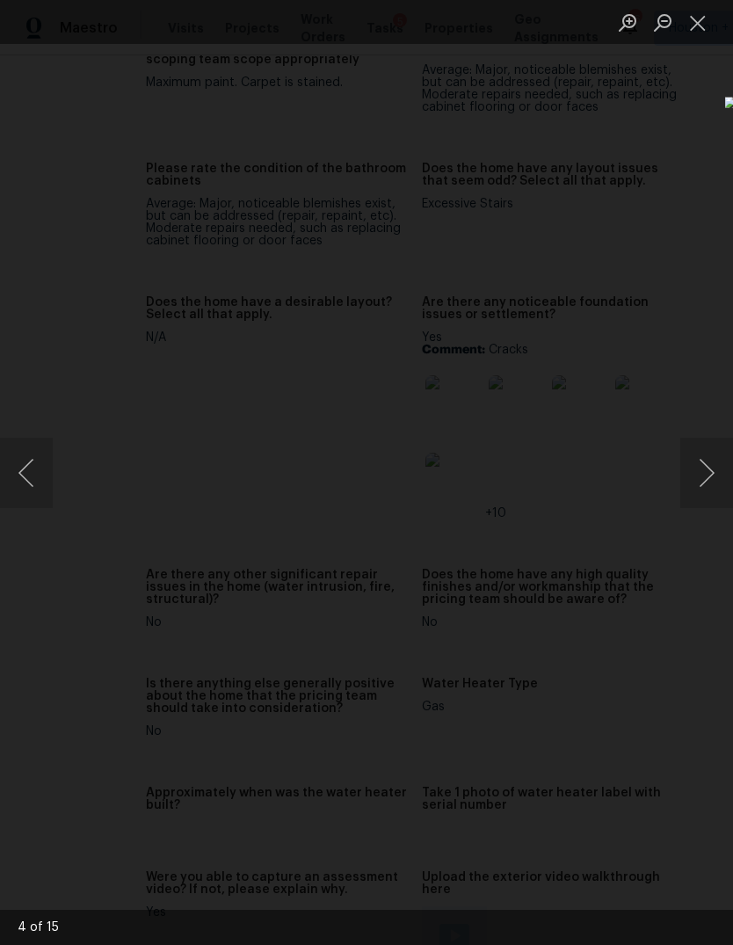
click at [706, 472] on button "Next image" at bounding box center [706, 473] width 53 height 70
click at [712, 472] on button "Next image" at bounding box center [706, 473] width 53 height 70
click at [678, 818] on div "Lightbox" at bounding box center [366, 472] width 733 height 945
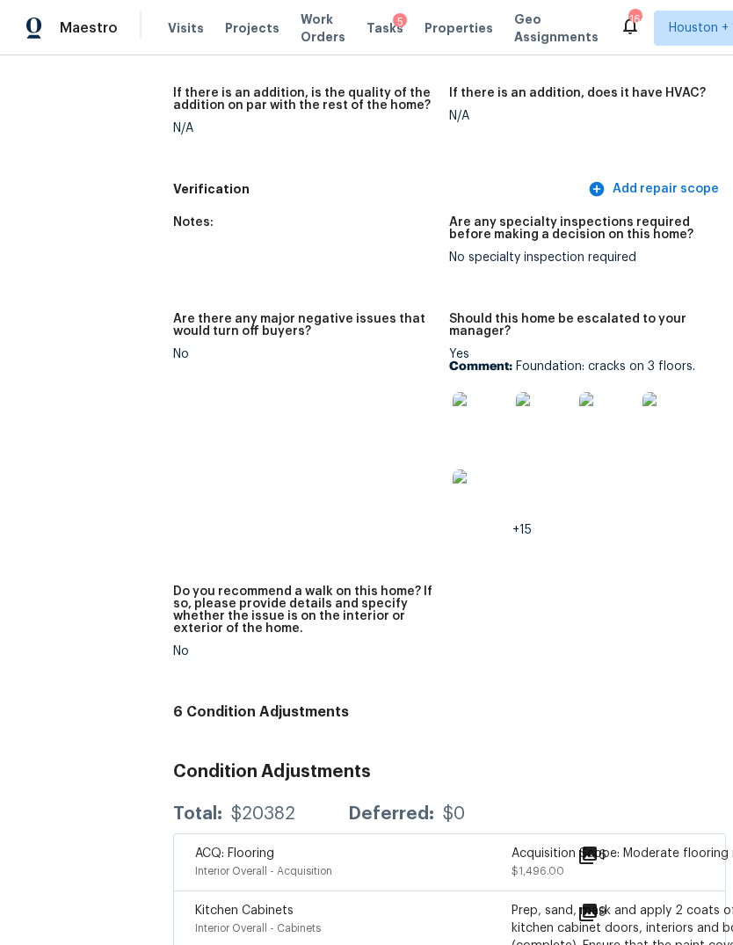
scroll to position [4361, 62]
